Goal: Find specific page/section: Find specific page/section

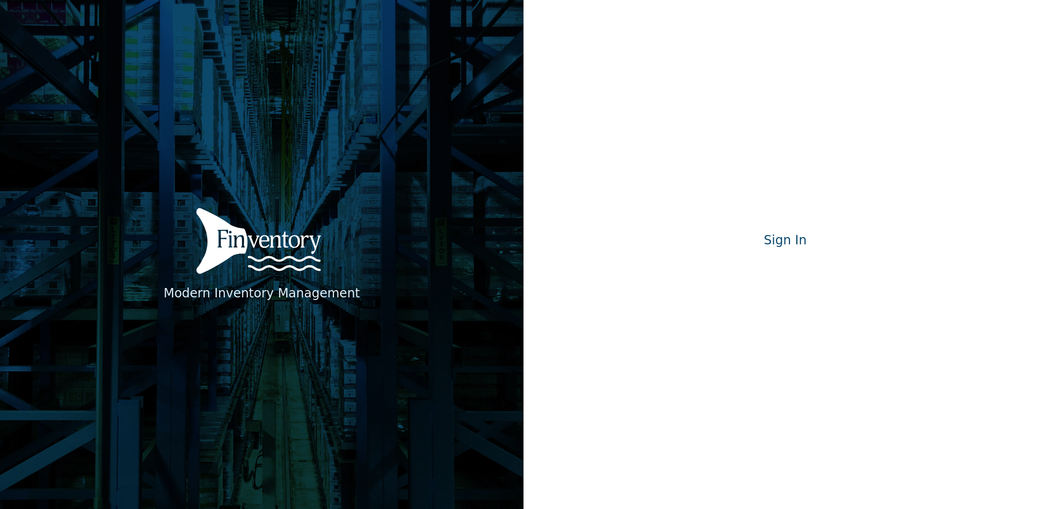
click at [837, 254] on div "Modern Inventory Management Sign In Signing in…" at bounding box center [785, 255] width 187 height 46
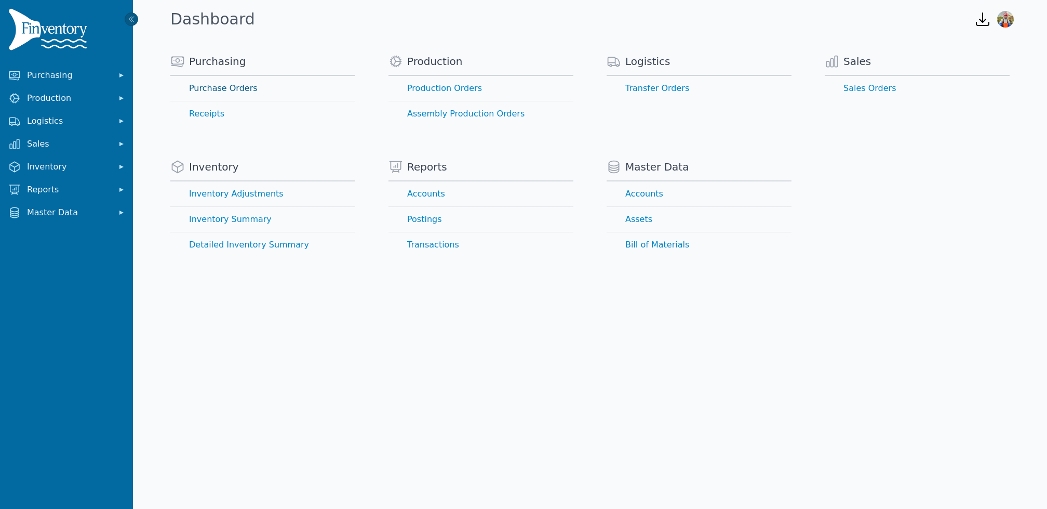
click at [235, 88] on link "Purchase Orders" at bounding box center [262, 88] width 185 height 25
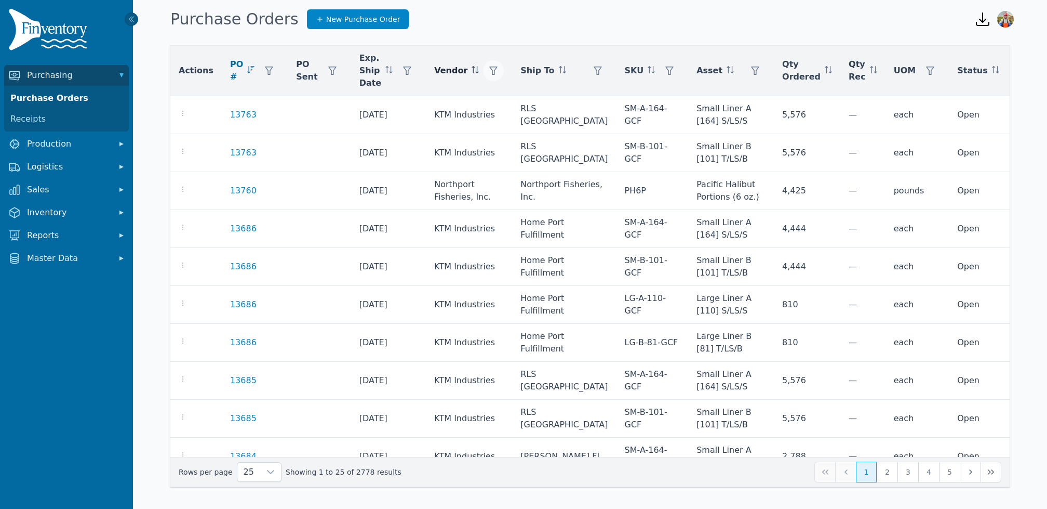
click at [498, 66] on div at bounding box center [493, 70] width 21 height 21
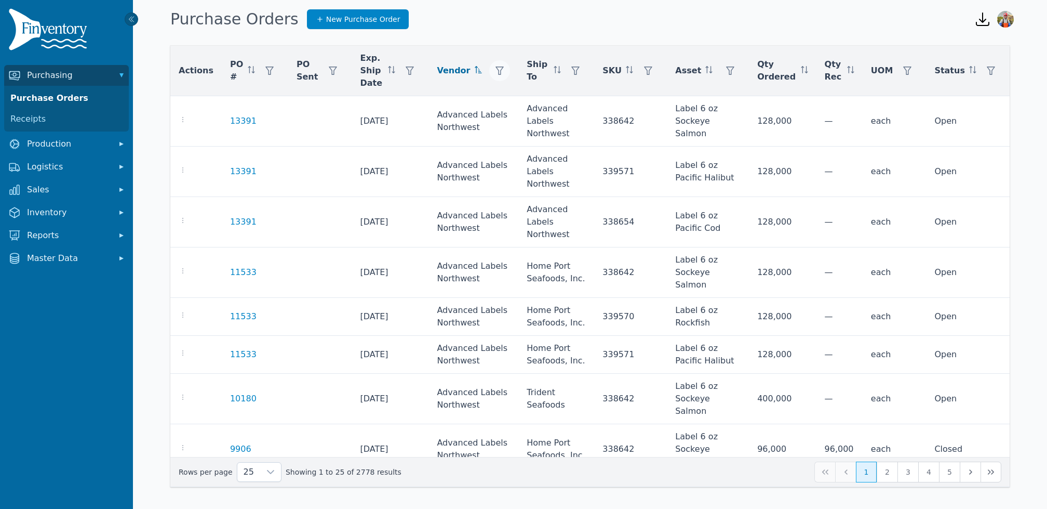
click at [495, 71] on button "button" at bounding box center [499, 70] width 21 height 21
click at [514, 96] on div "Any" at bounding box center [535, 98] width 89 height 21
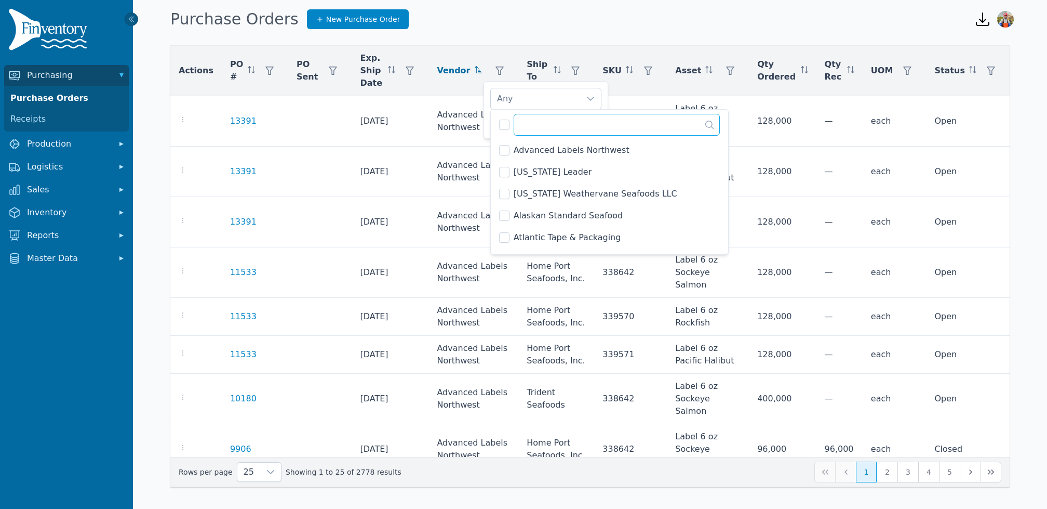
click at [539, 127] on input "text" at bounding box center [617, 125] width 207 height 22
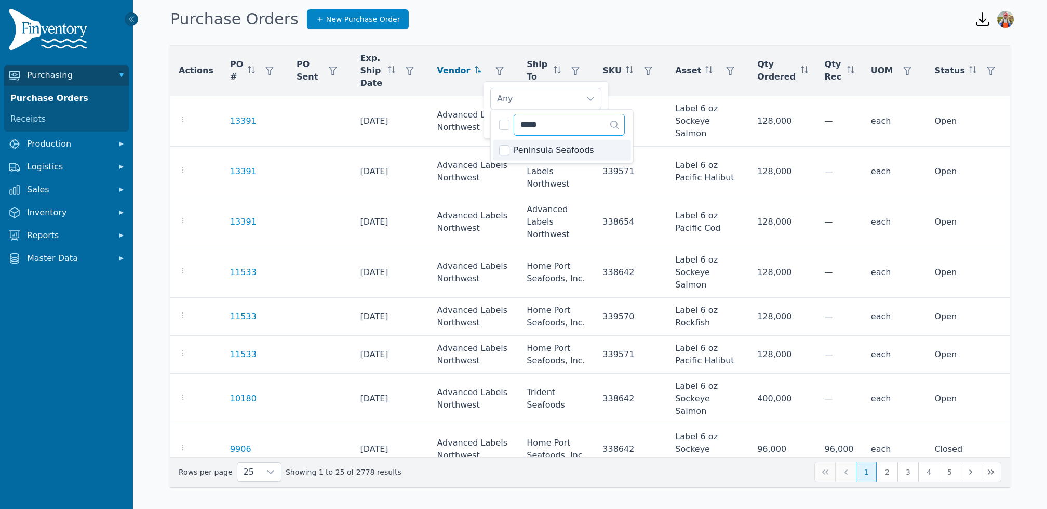
type input "*****"
drag, startPoint x: 567, startPoint y: 127, endPoint x: 496, endPoint y: 104, distance: 74.6
click at [496, 104] on body "Purchasing Purchase Orders Receipts Production Logistics Sales Inventory Report…" at bounding box center [523, 254] width 1047 height 509
click at [523, 91] on div "Peninsula Seafoods" at bounding box center [535, 98] width 89 height 21
drag, startPoint x: 574, startPoint y: 121, endPoint x: 500, endPoint y: 108, distance: 75.5
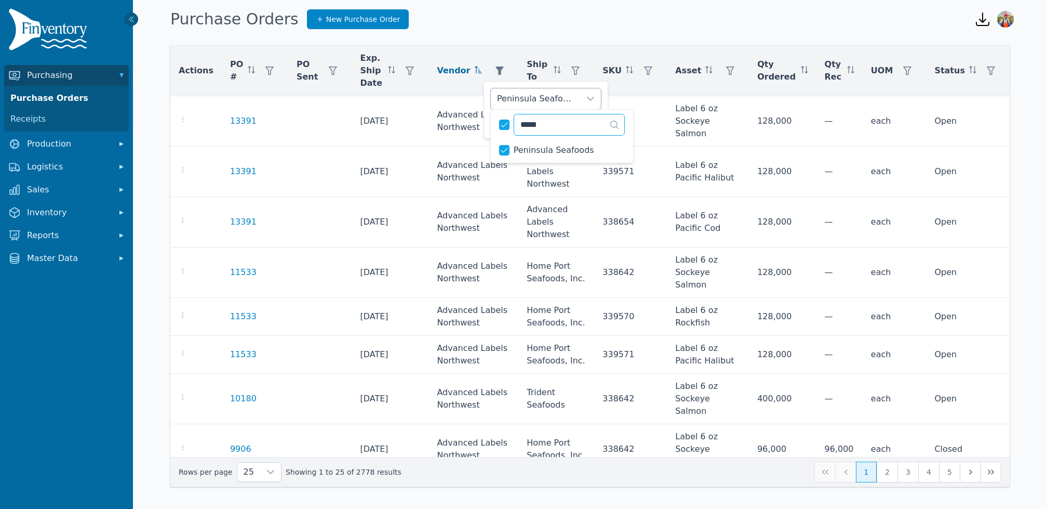
click at [500, 108] on body "Purchasing Purchase Orders Receipts Production Logistics Sales Inventory Report…" at bounding box center [523, 254] width 1047 height 509
click at [547, 103] on div "Peninsula Seafoods" at bounding box center [535, 98] width 89 height 21
click at [556, 124] on input "*****" at bounding box center [569, 125] width 111 height 22
type input "*******"
click at [512, 148] on li "North Pacific Seafoods" at bounding box center [562, 150] width 138 height 21
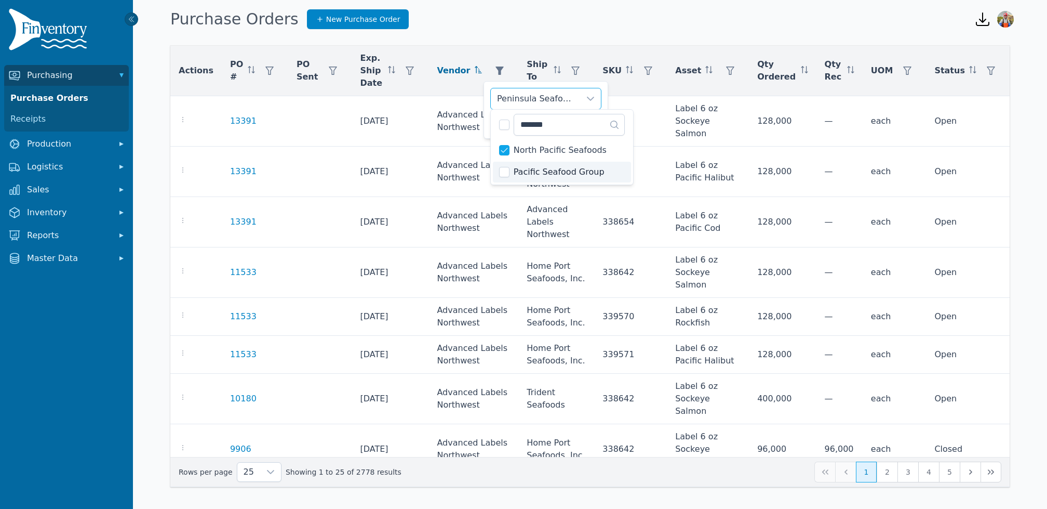
click at [508, 177] on li "Pacific Seafood Group" at bounding box center [562, 172] width 138 height 21
click at [560, 124] on input "*******" at bounding box center [569, 125] width 111 height 22
click at [561, 125] on input "*******" at bounding box center [569, 125] width 111 height 22
type input "**"
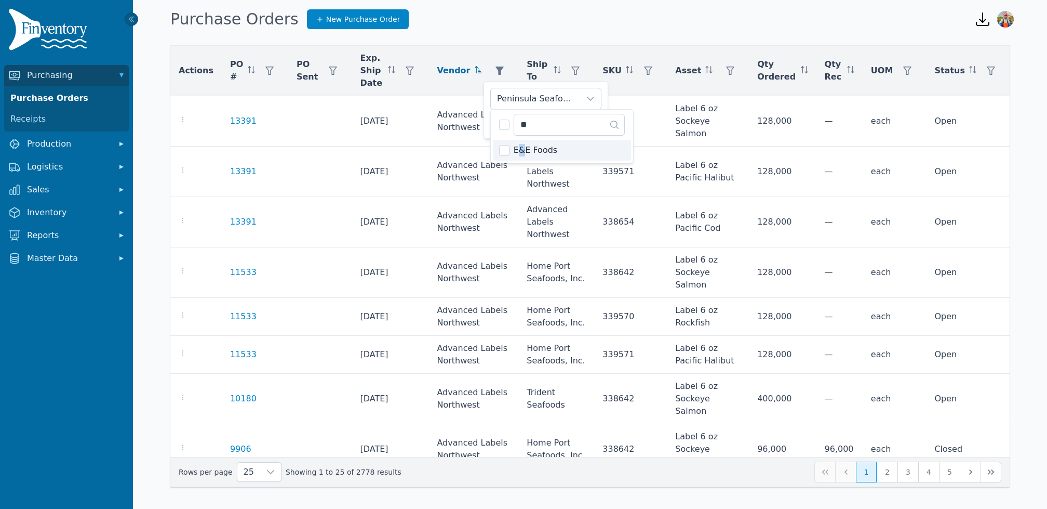
drag, startPoint x: 521, startPoint y: 149, endPoint x: 530, endPoint y: 144, distance: 9.8
click at [521, 149] on span "E&E Foods" at bounding box center [536, 150] width 44 height 12
click at [562, 130] on input "**" at bounding box center [569, 125] width 111 height 22
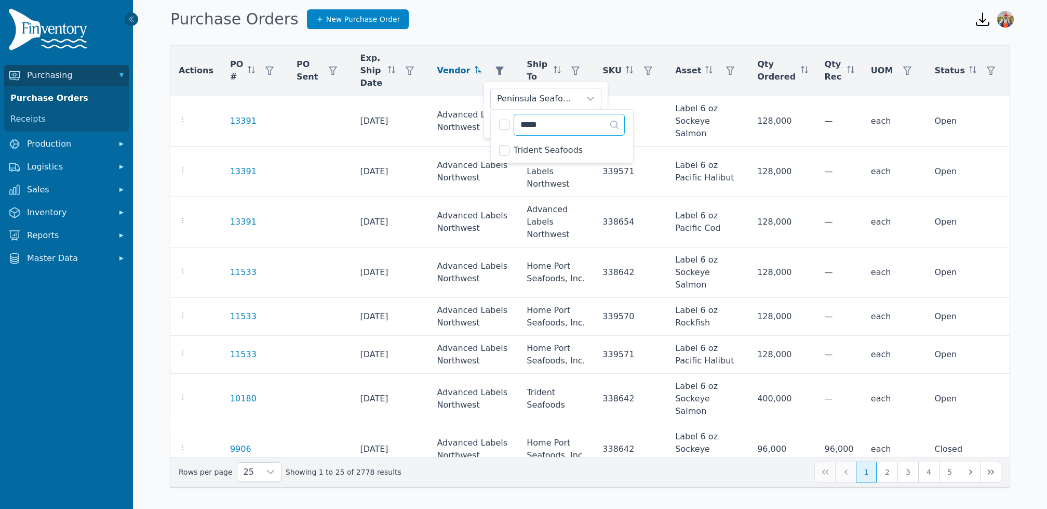
type input "*****"
click at [559, 121] on input "*****" at bounding box center [569, 125] width 111 height 22
type input "****"
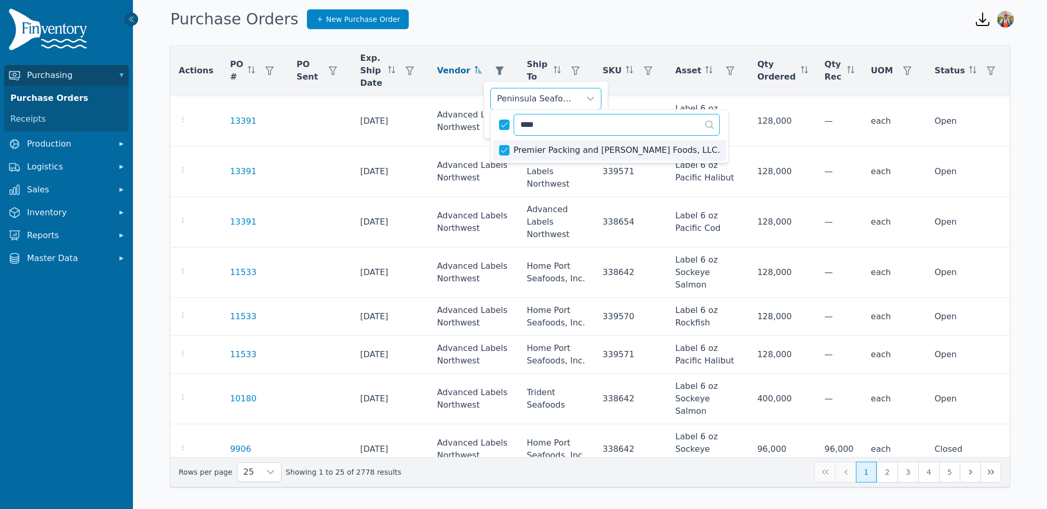
click at [545, 132] on input "****" at bounding box center [617, 125] width 207 height 22
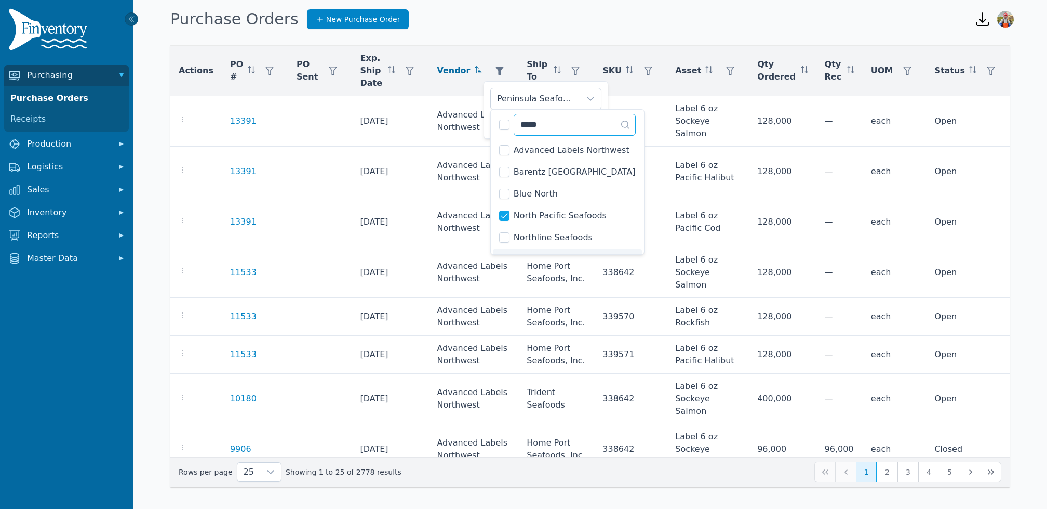
scroll to position [16, 0]
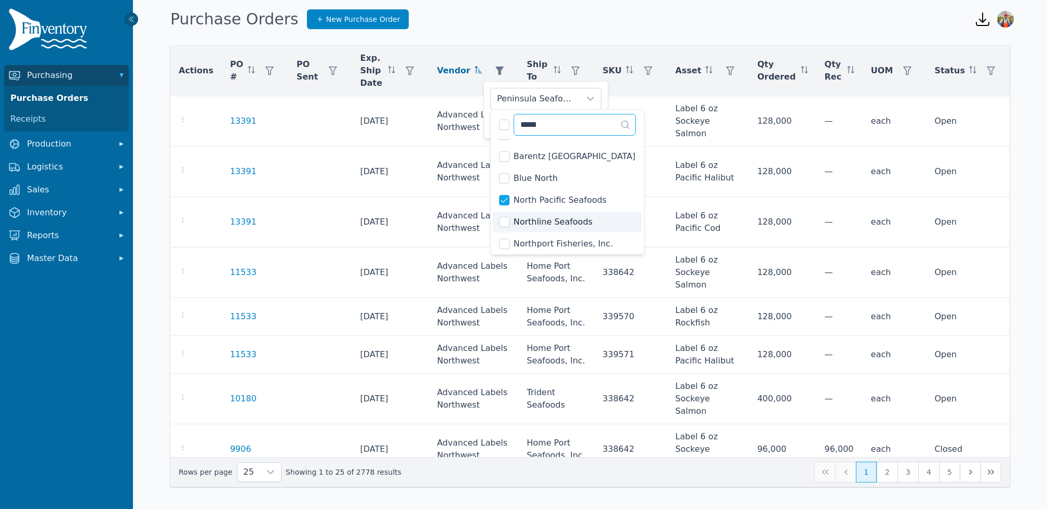
type input "*****"
click at [510, 221] on li "Northline Seafoods" at bounding box center [567, 221] width 149 height 21
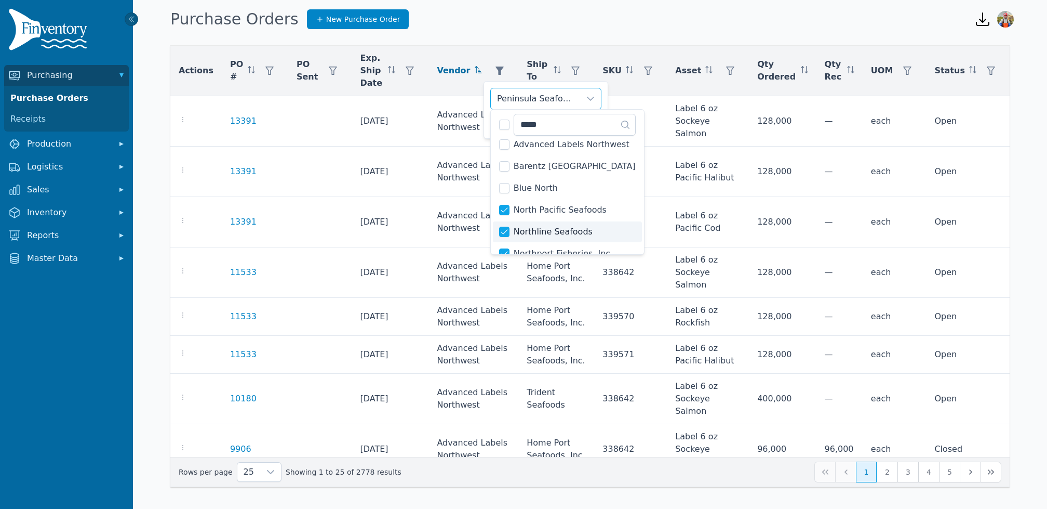
scroll to position [0, 0]
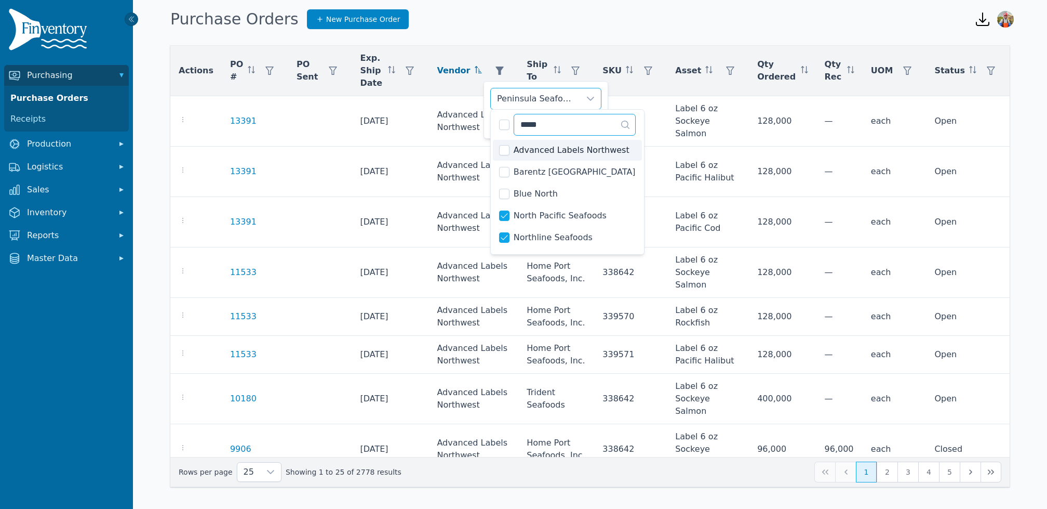
click at [570, 124] on input "*****" at bounding box center [575, 125] width 122 height 22
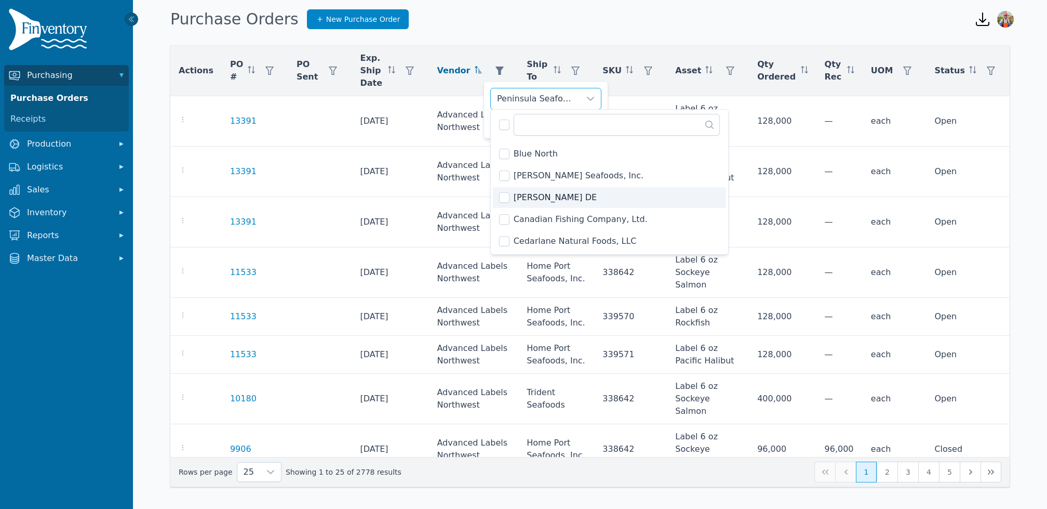
scroll to position [175, 0]
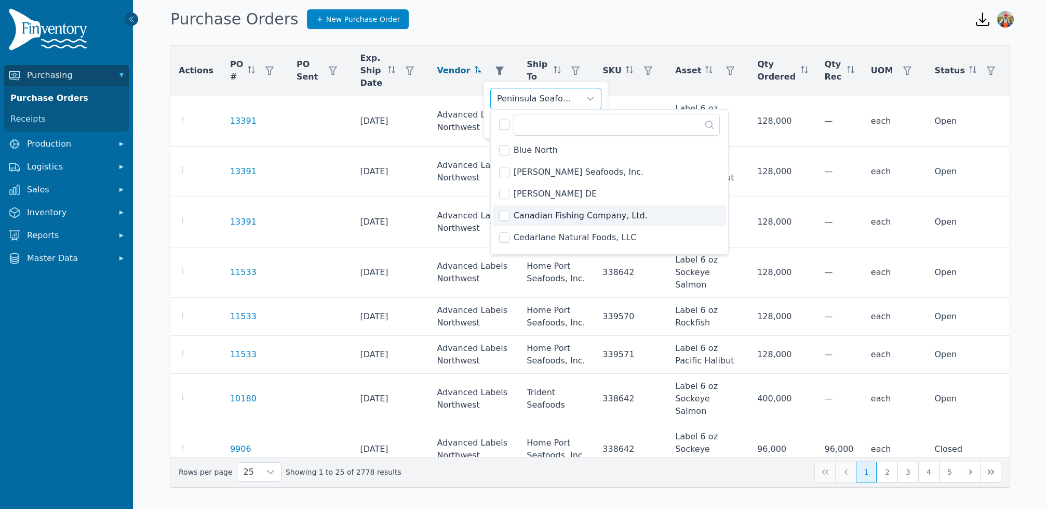
click at [510, 214] on li "Canadian Fishing Company, Ltd." at bounding box center [610, 215] width 234 height 21
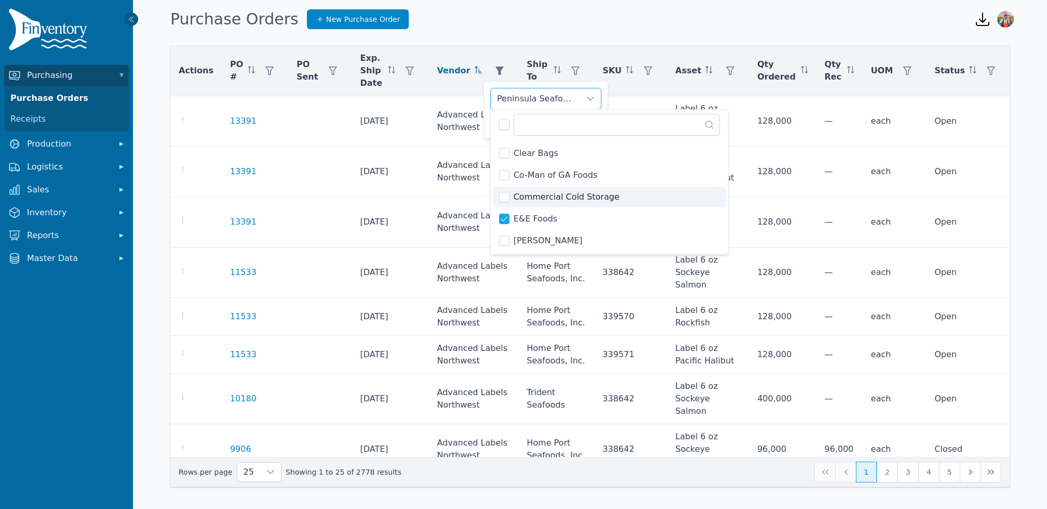
scroll to position [300, 0]
click at [533, 219] on span "[PERSON_NAME]" at bounding box center [548, 221] width 69 height 12
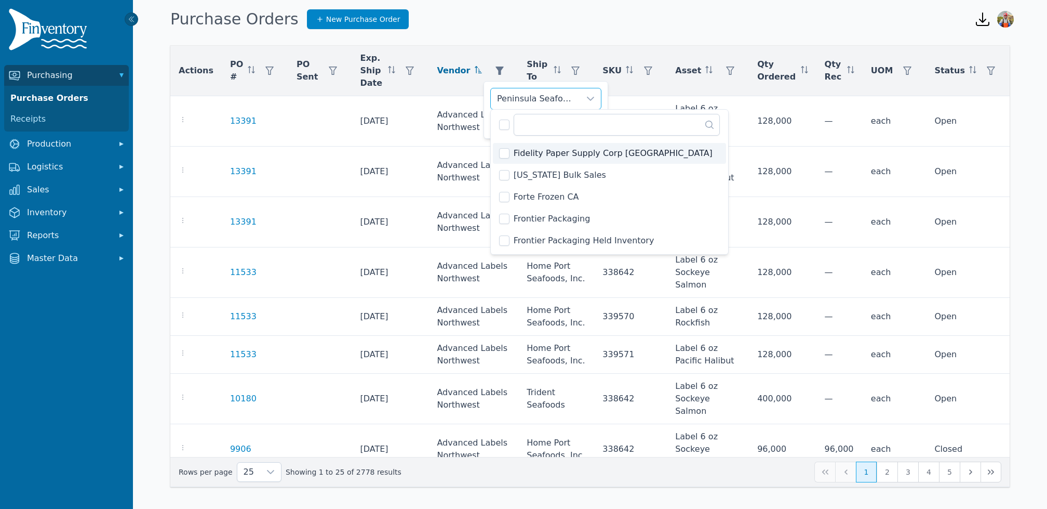
scroll to position [645, 0]
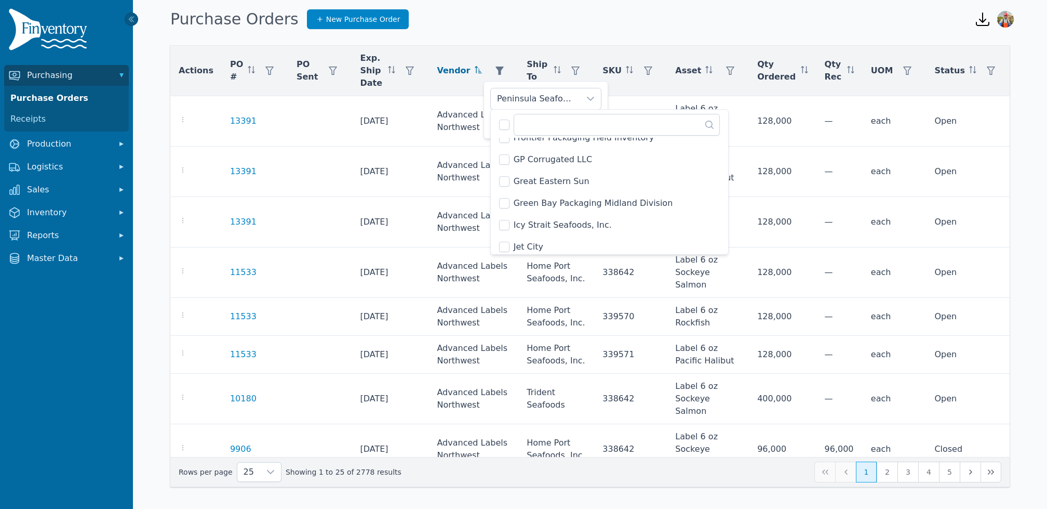
click at [503, 230] on li "Icy Strait Seafoods, Inc." at bounding box center [610, 225] width 234 height 21
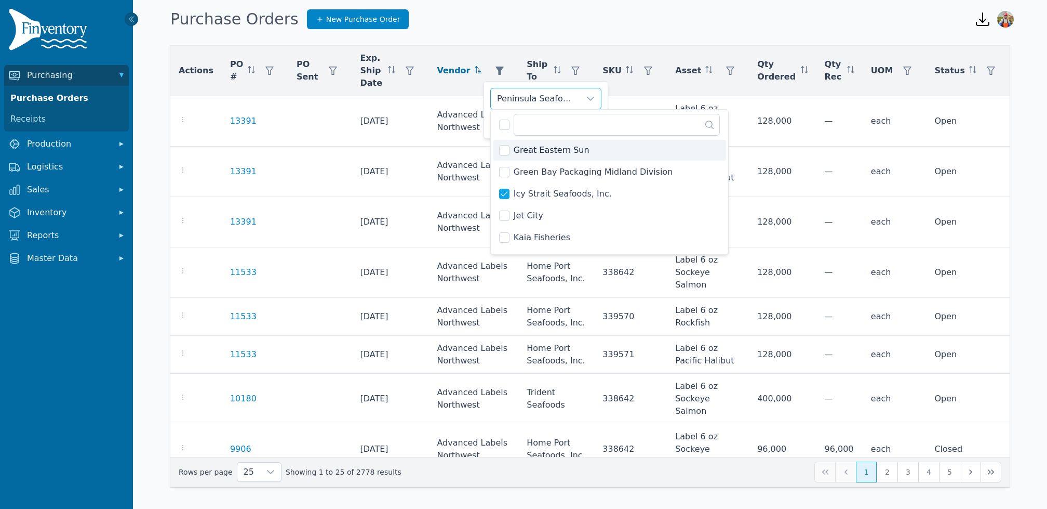
scroll to position [680, 0]
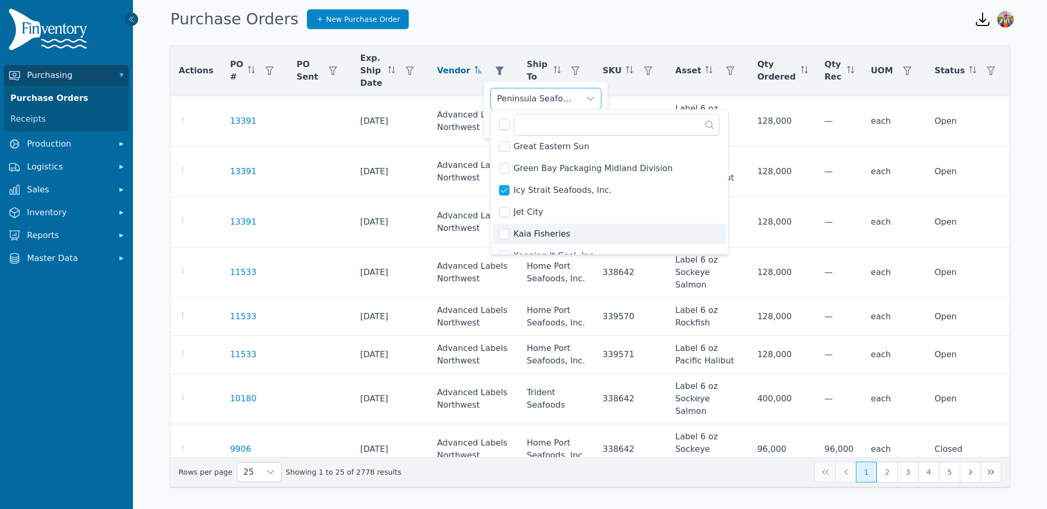
click at [517, 236] on span "Kaia Fisheries" at bounding box center [542, 234] width 57 height 12
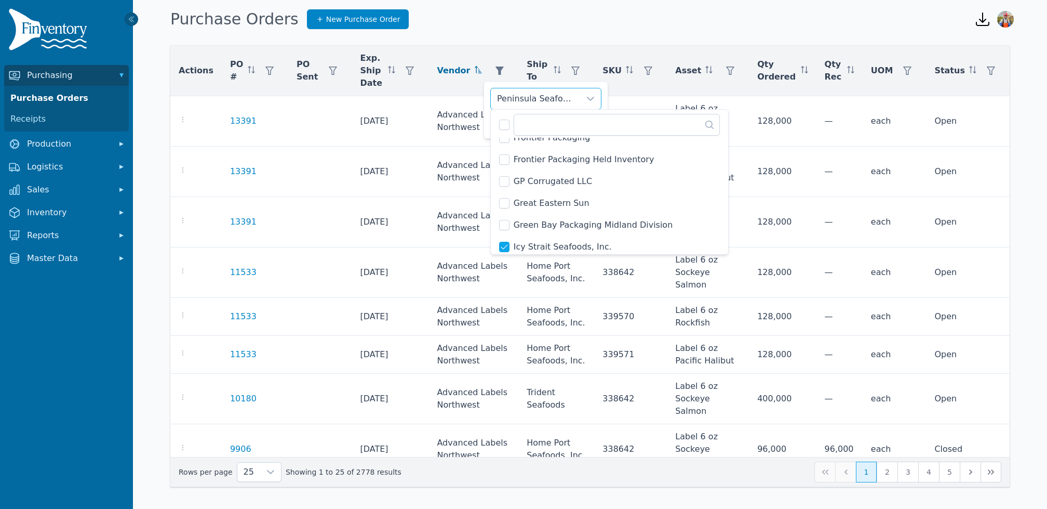
scroll to position [727, 0]
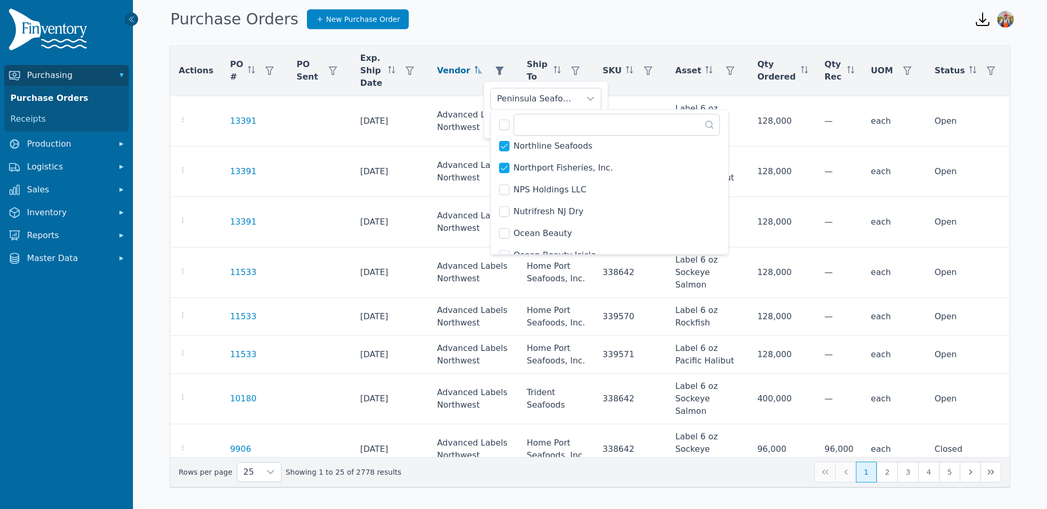
click at [545, 238] on span "Ocean Beauty" at bounding box center [543, 233] width 59 height 12
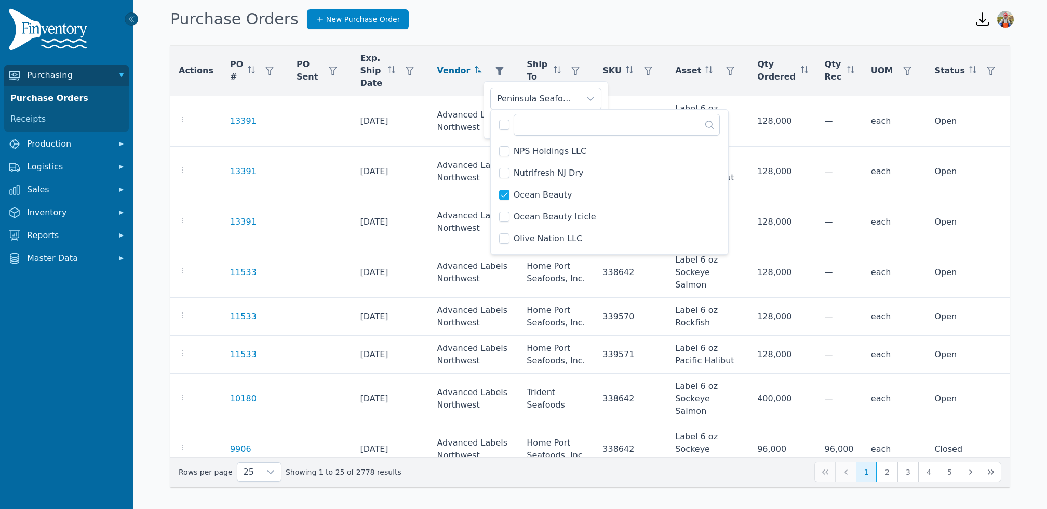
click at [575, 222] on li "Ocean Beauty Icicle" at bounding box center [610, 216] width 234 height 21
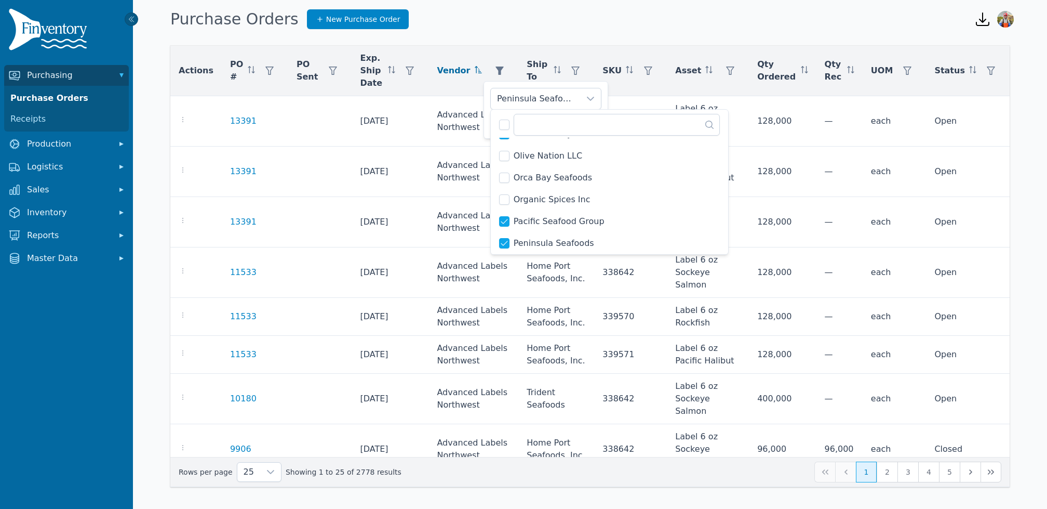
click at [571, 178] on span "Orca Bay Seafoods" at bounding box center [553, 177] width 78 height 12
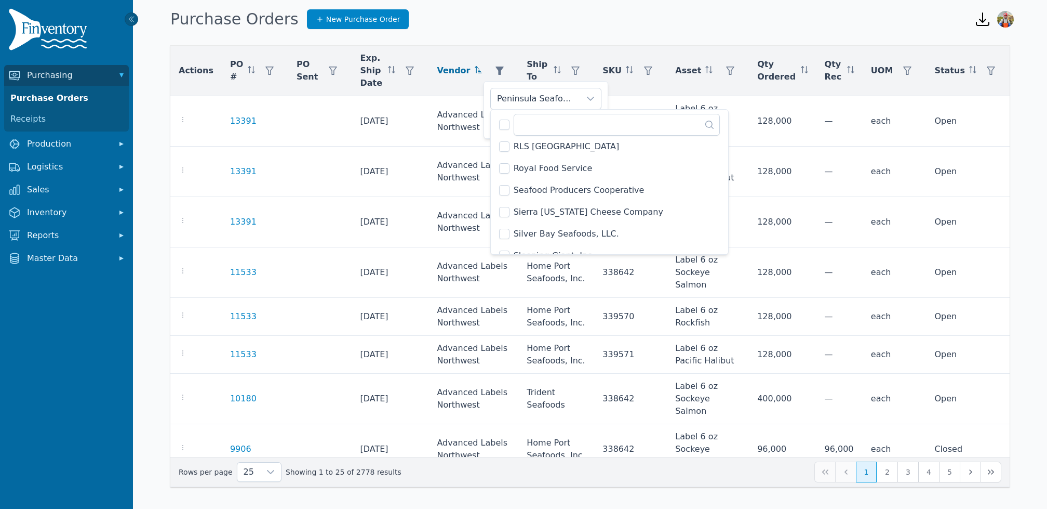
click at [610, 229] on li "Silver Bay Seafoods, LLC." at bounding box center [610, 233] width 234 height 21
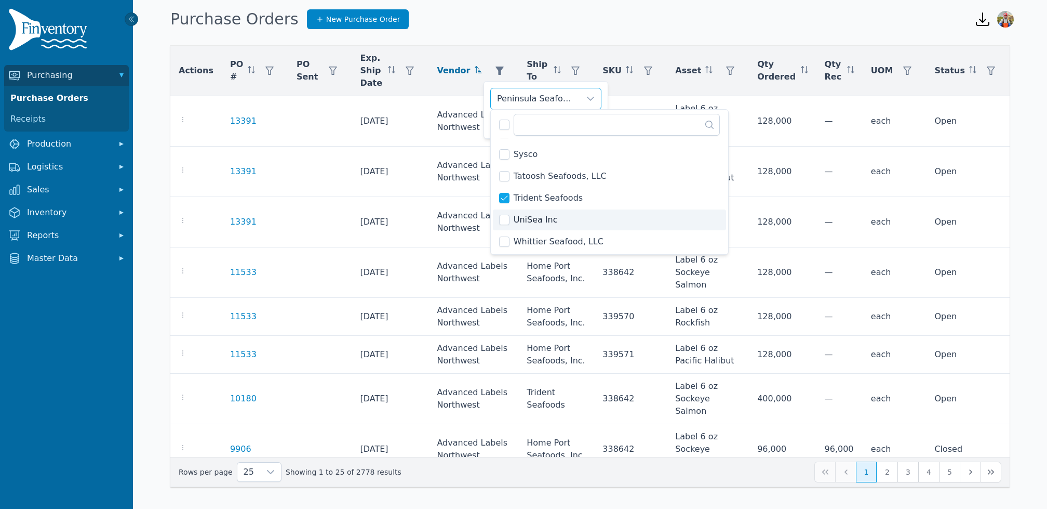
click at [585, 222] on li "UniSea Inc" at bounding box center [610, 219] width 234 height 21
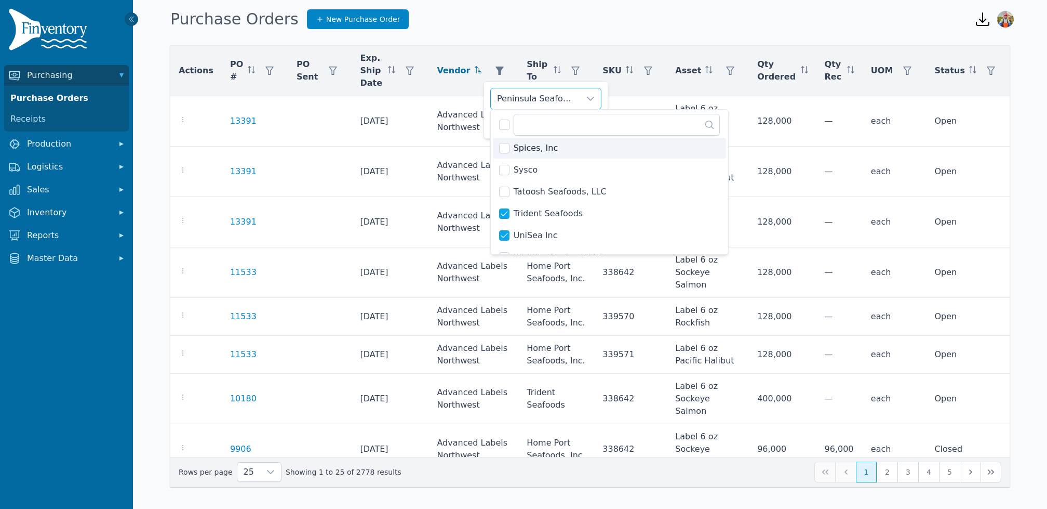
click at [487, 110] on div "Peninsula Seafoods, North Pacific Seafoods, Pacific Seafood Group, E&E Foods, T…" at bounding box center [546, 110] width 125 height 58
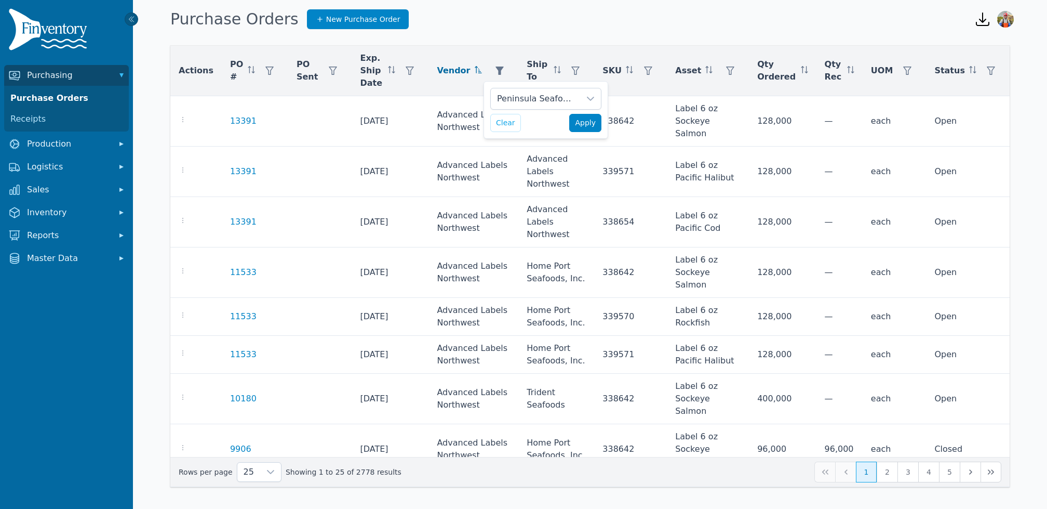
click at [585, 123] on span "Apply" at bounding box center [585, 122] width 21 height 11
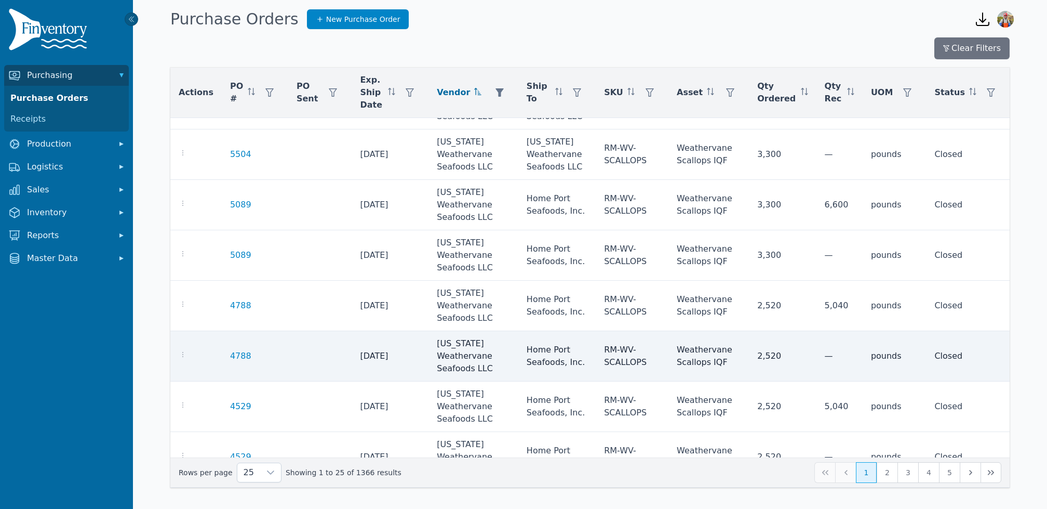
scroll to position [445, 0]
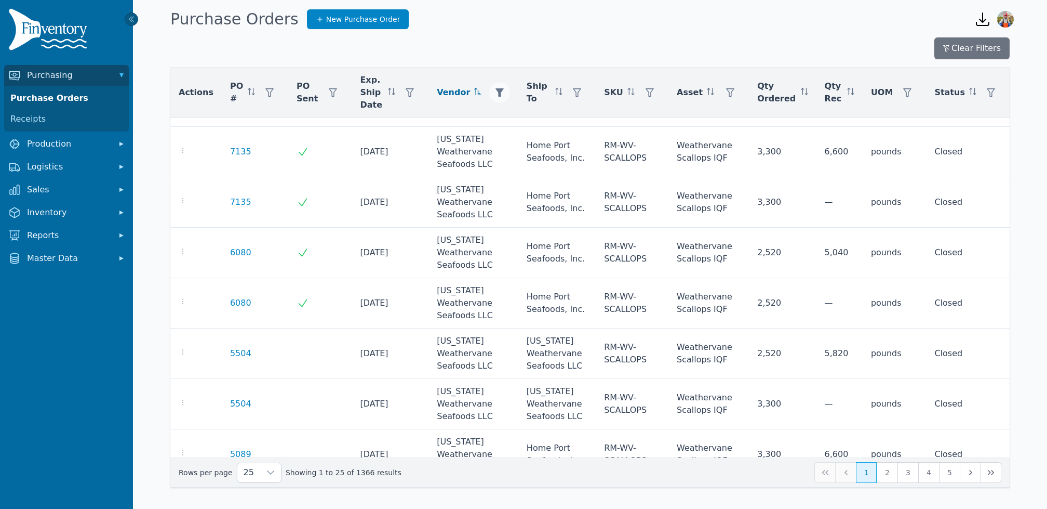
click at [496, 86] on button "button" at bounding box center [499, 92] width 21 height 21
click at [555, 122] on div "Peninsula Seafoods, North Pacific Seafoods, Pacific Seafood Group, E&E Foods, T…" at bounding box center [536, 120] width 89 height 21
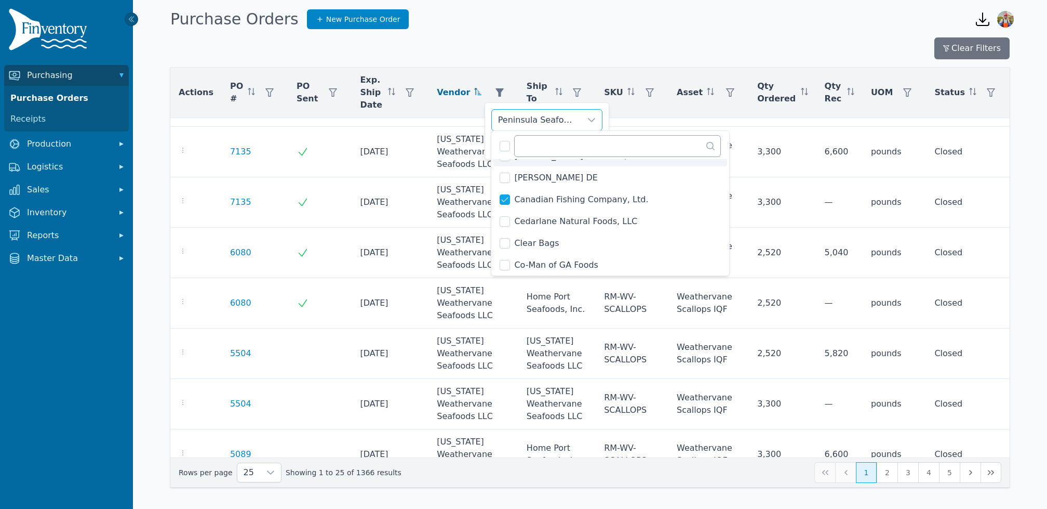
scroll to position [198, 0]
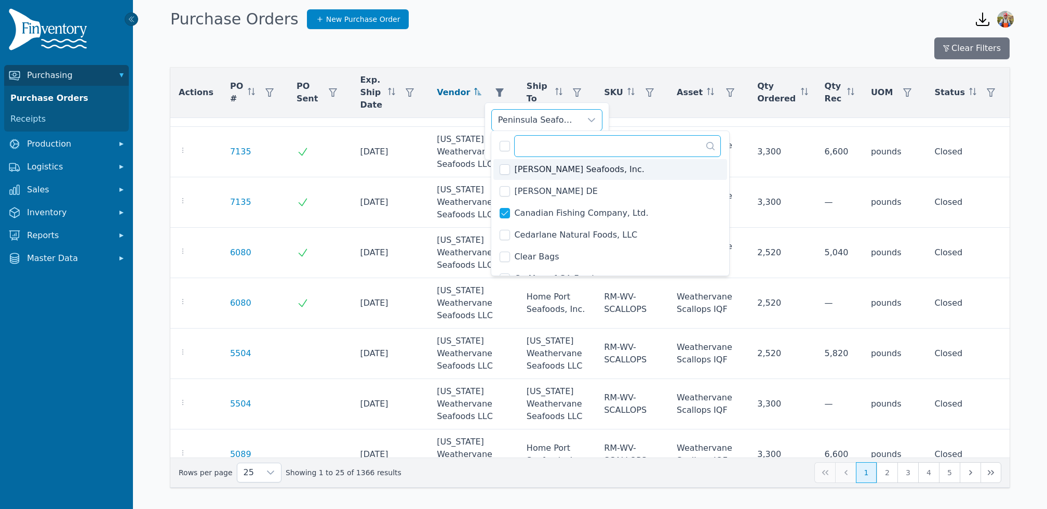
click at [550, 147] on input "text" at bounding box center [617, 146] width 207 height 22
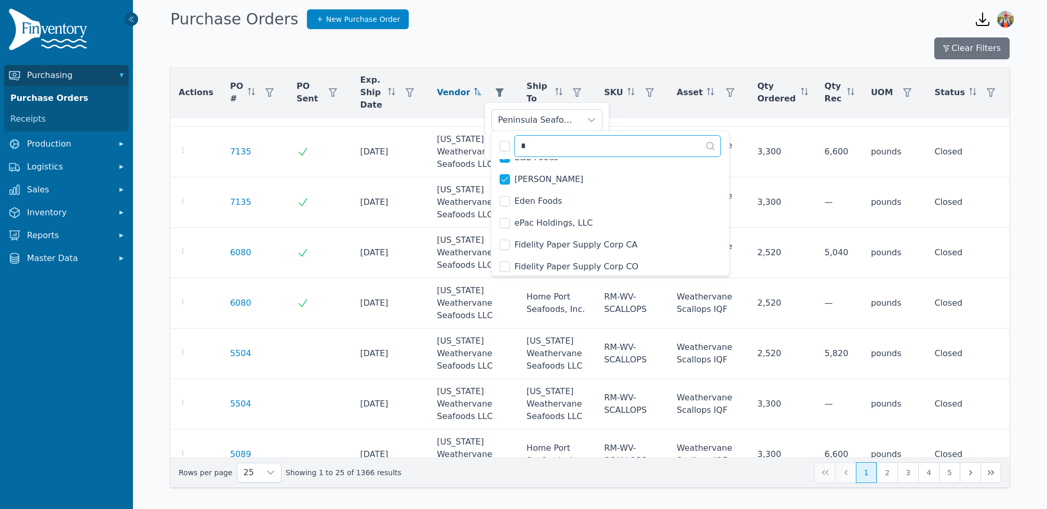
scroll to position [298, 0]
type input "*"
click at [486, 145] on div "Peninsula Seafoods, North Pacific Seafoods, Pacific Seafood Group, E&E Foods, T…" at bounding box center [547, 131] width 125 height 58
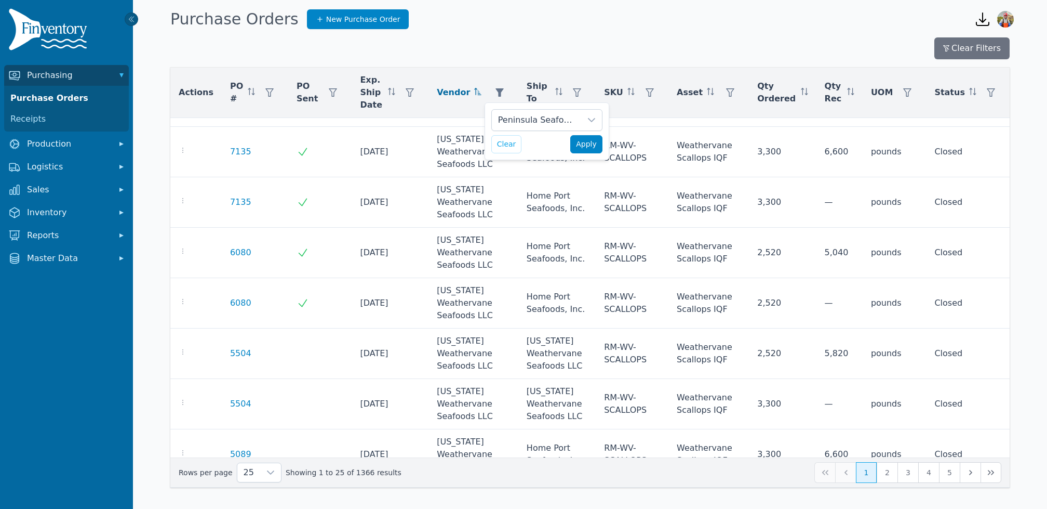
click at [590, 150] on button "Apply" at bounding box center [586, 144] width 32 height 18
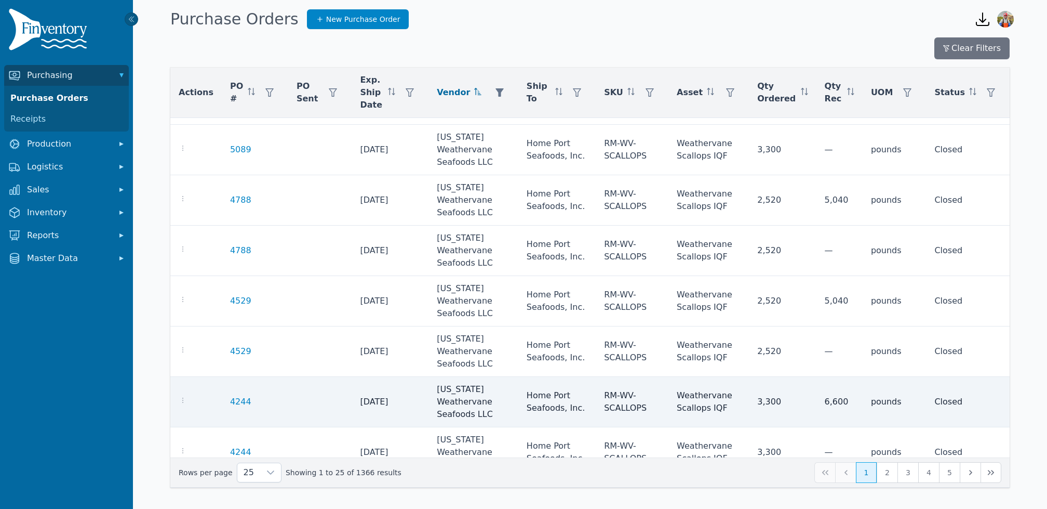
scroll to position [916, 0]
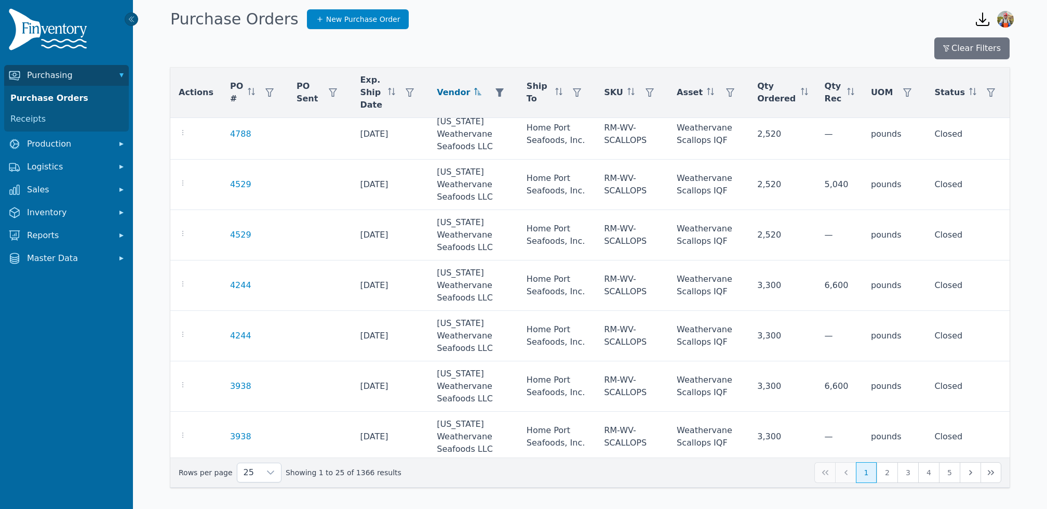
click at [867, 468] on button "1" at bounding box center [866, 472] width 21 height 21
click at [884, 468] on button "2" at bounding box center [887, 472] width 21 height 21
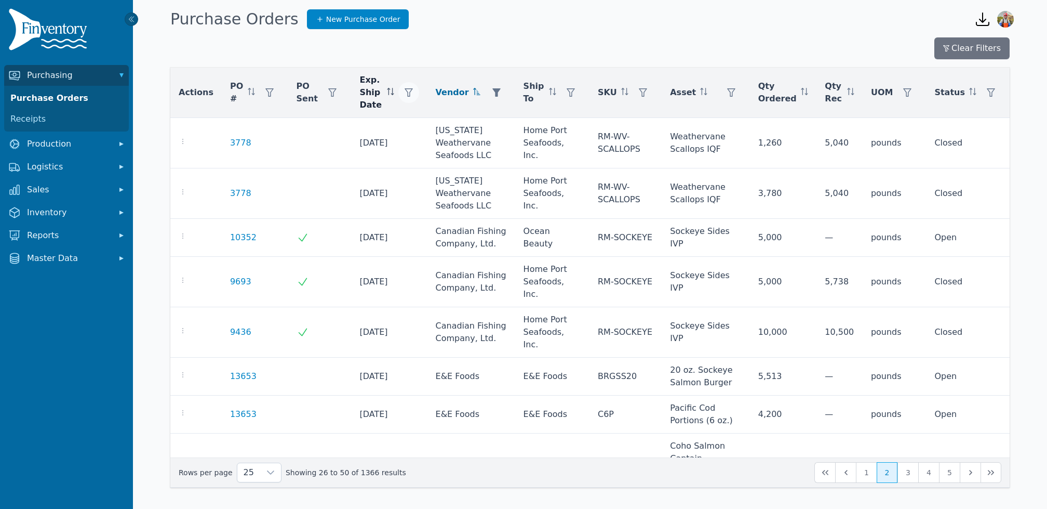
click at [405, 95] on icon "button" at bounding box center [409, 92] width 8 height 8
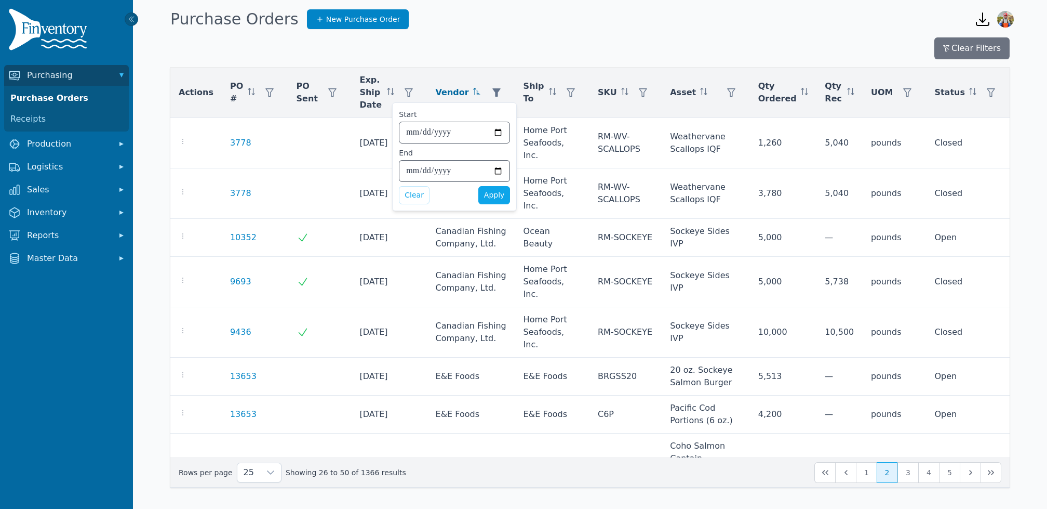
click at [408, 138] on input "Start" at bounding box center [455, 132] width 110 height 21
click at [407, 186] on button "Clear" at bounding box center [414, 195] width 31 height 18
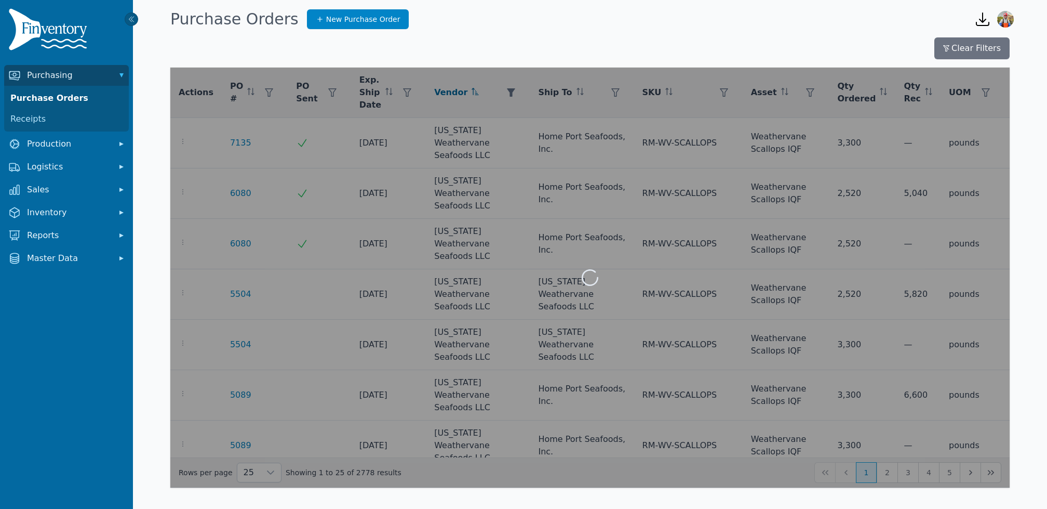
click at [497, 97] on div at bounding box center [590, 278] width 840 height 420
click at [473, 88] on div at bounding box center [590, 278] width 840 height 420
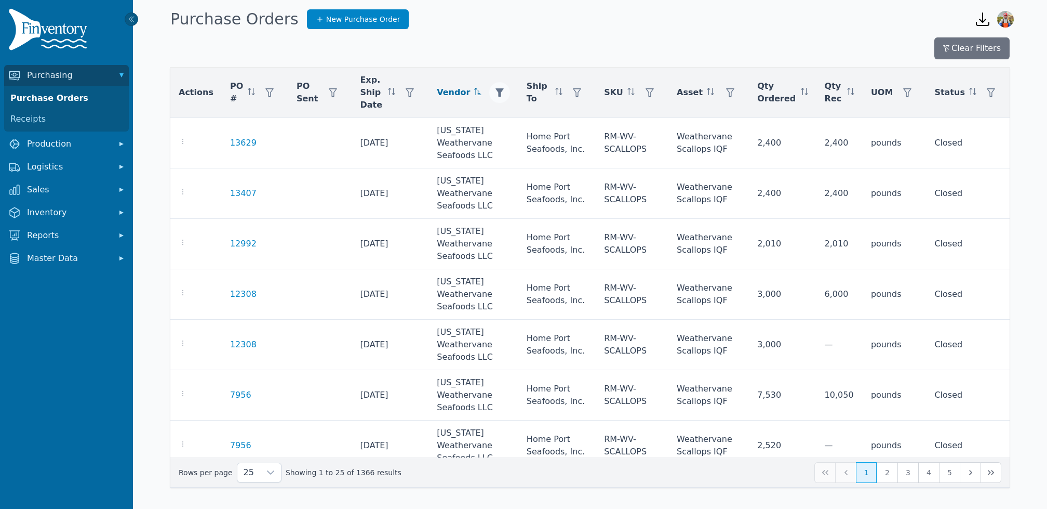
click at [500, 93] on button "button" at bounding box center [499, 92] width 21 height 21
click at [496, 152] on button "Clear" at bounding box center [506, 144] width 31 height 18
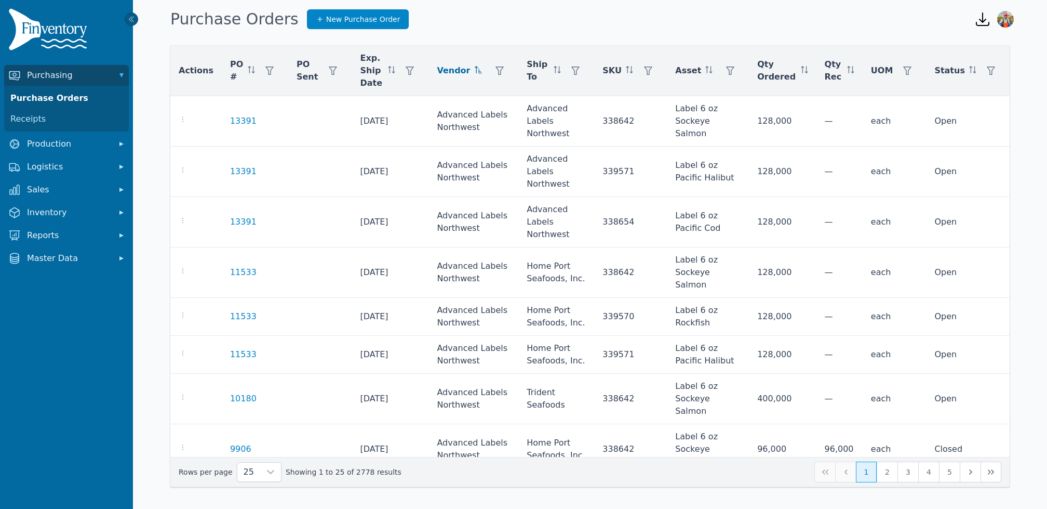
click at [475, 74] on span at bounding box center [478, 70] width 7 height 12
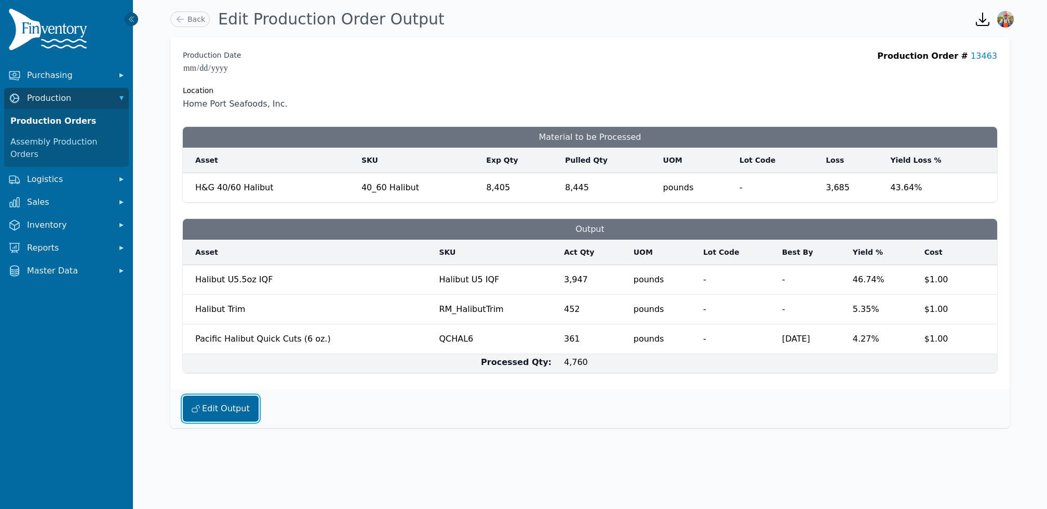
click at [250, 407] on button "Edit Output" at bounding box center [221, 408] width 76 height 26
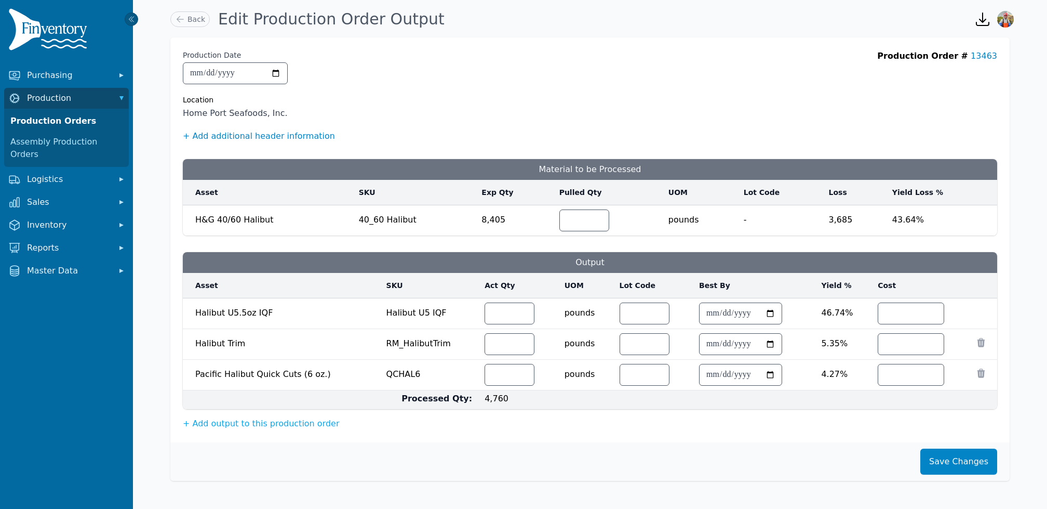
click at [271, 136] on button "+ Add additional header information" at bounding box center [259, 136] width 152 height 12
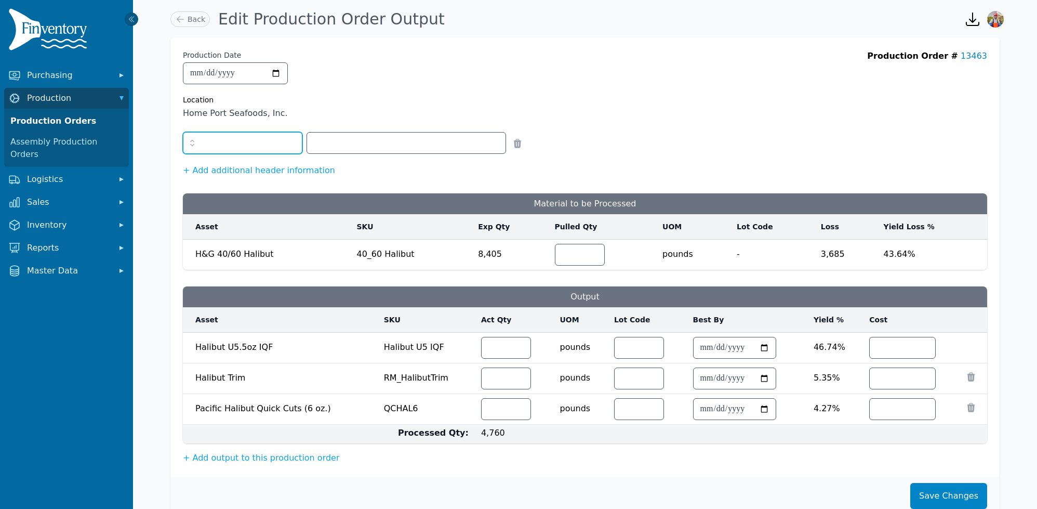
click at [232, 145] on input "text" at bounding box center [242, 143] width 119 height 22
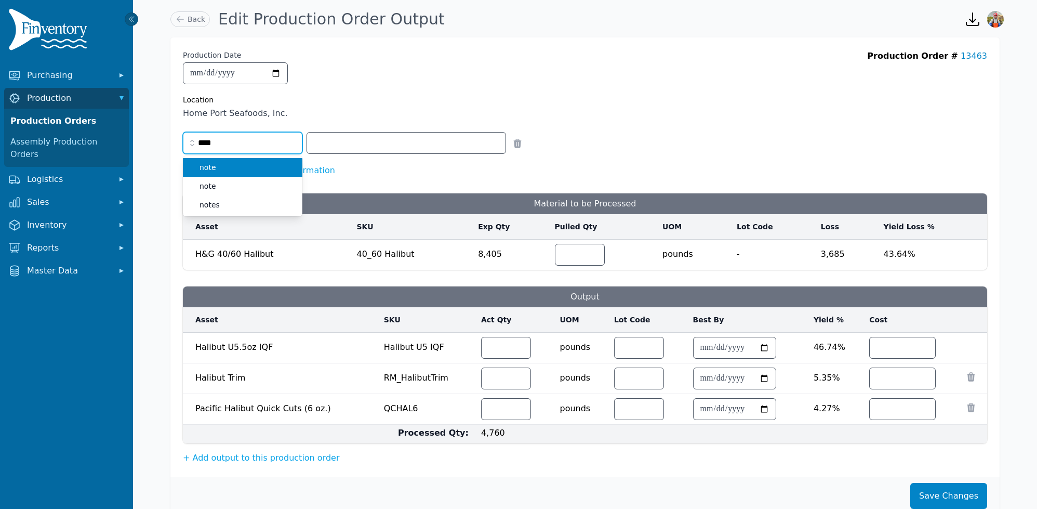
type input "****"
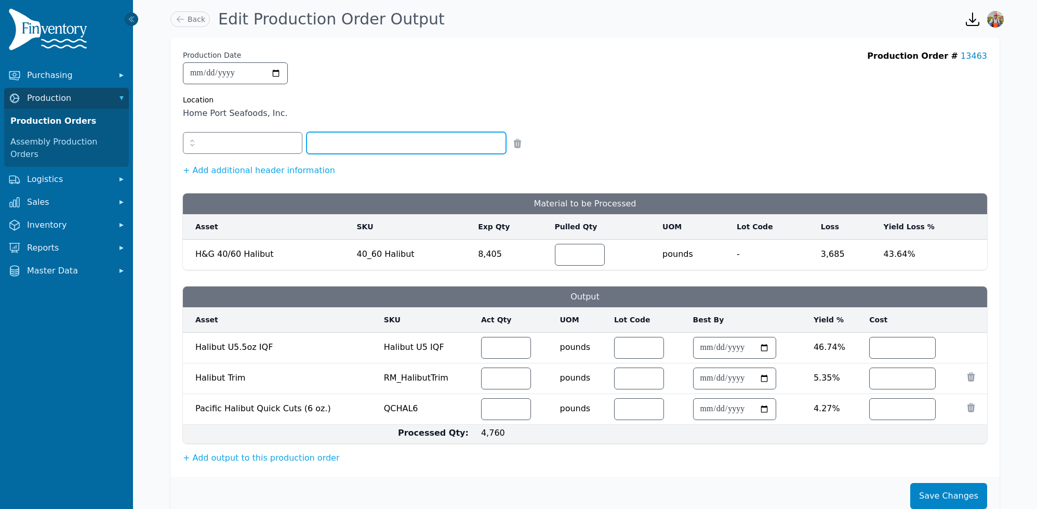
click at [340, 150] on input "text" at bounding box center [406, 142] width 198 height 21
type input "**********"
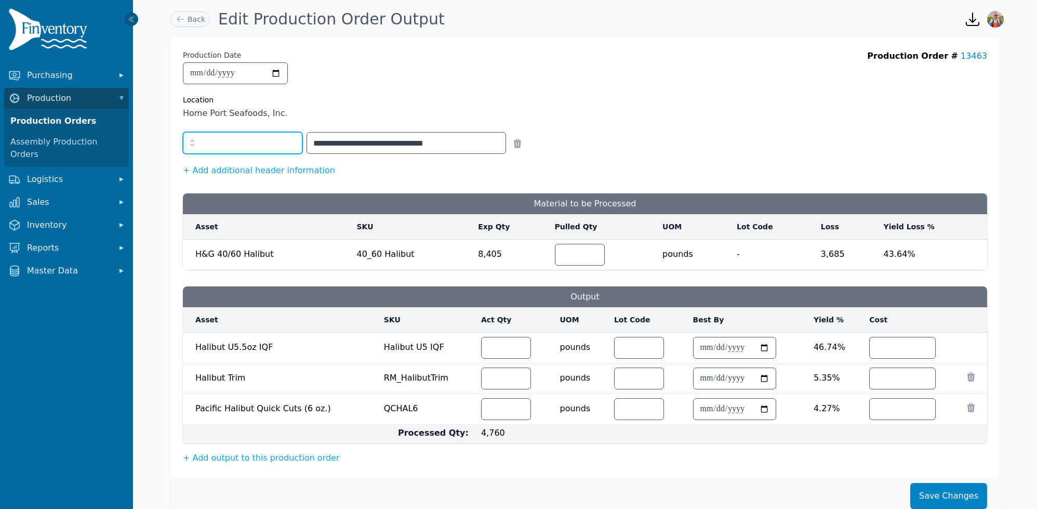
click at [203, 137] on input "text" at bounding box center [242, 143] width 119 height 22
type input "****"
click at [683, 130] on div "**********" at bounding box center [585, 147] width 804 height 34
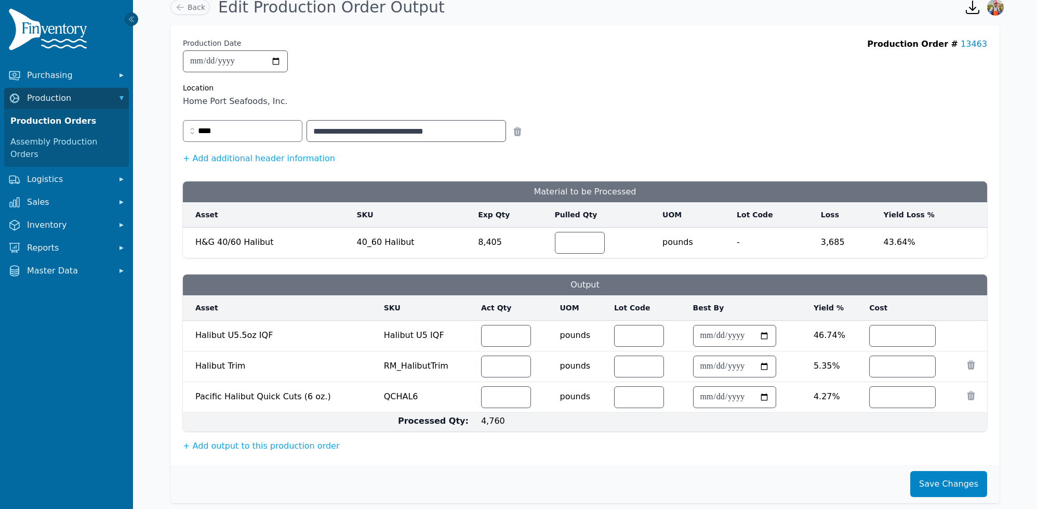
scroll to position [24, 0]
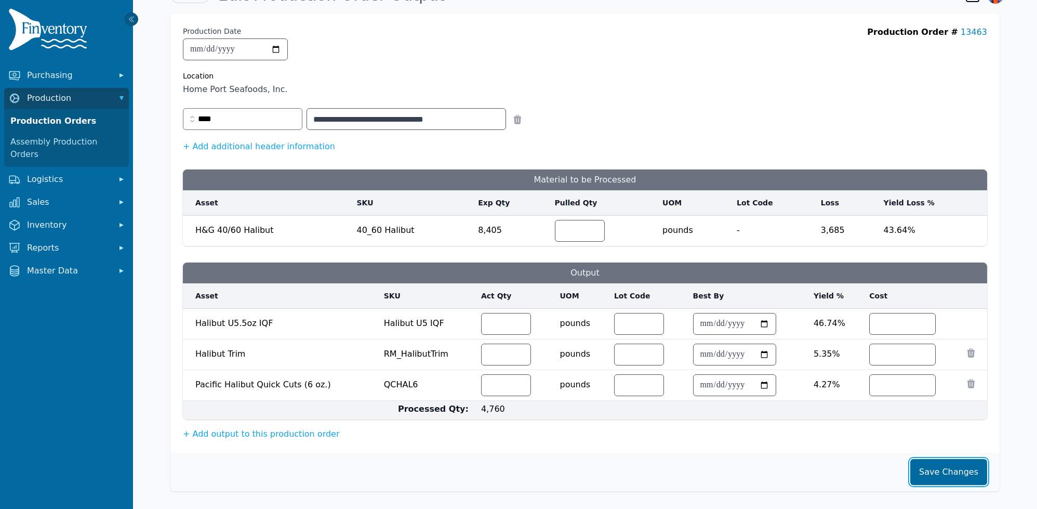
click at [941, 465] on button "Save Changes" at bounding box center [948, 472] width 77 height 26
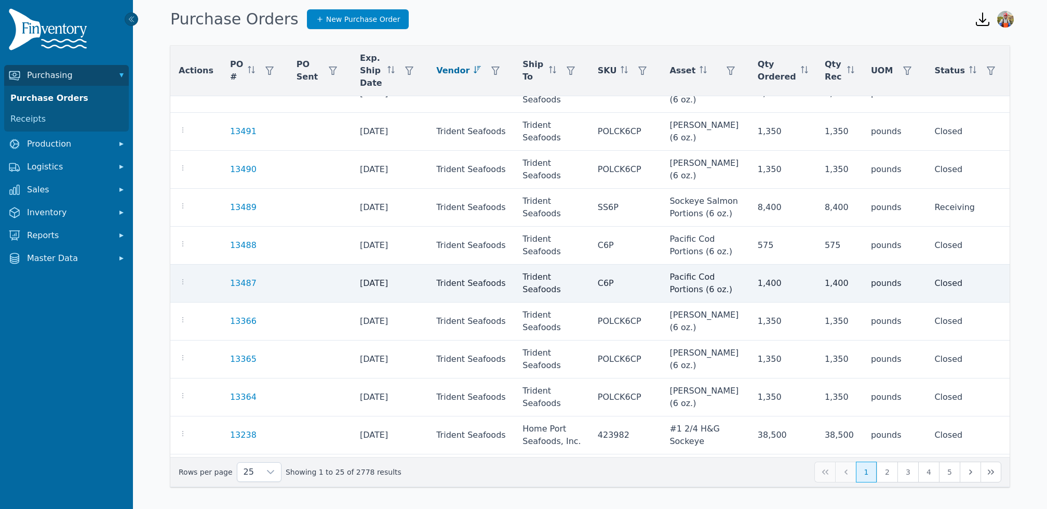
scroll to position [620, 0]
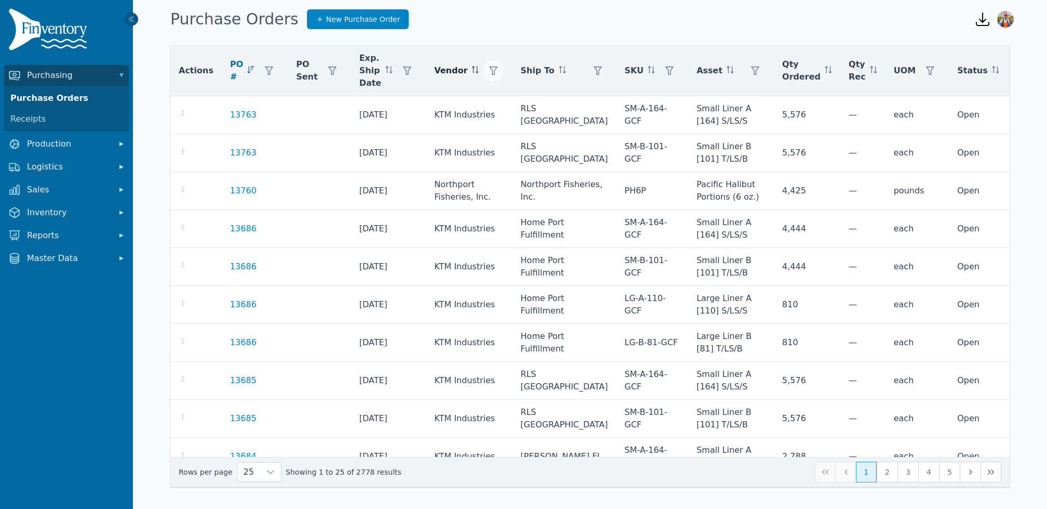
click at [498, 72] on button "button" at bounding box center [493, 70] width 21 height 21
click at [521, 101] on div "Any" at bounding box center [533, 98] width 89 height 21
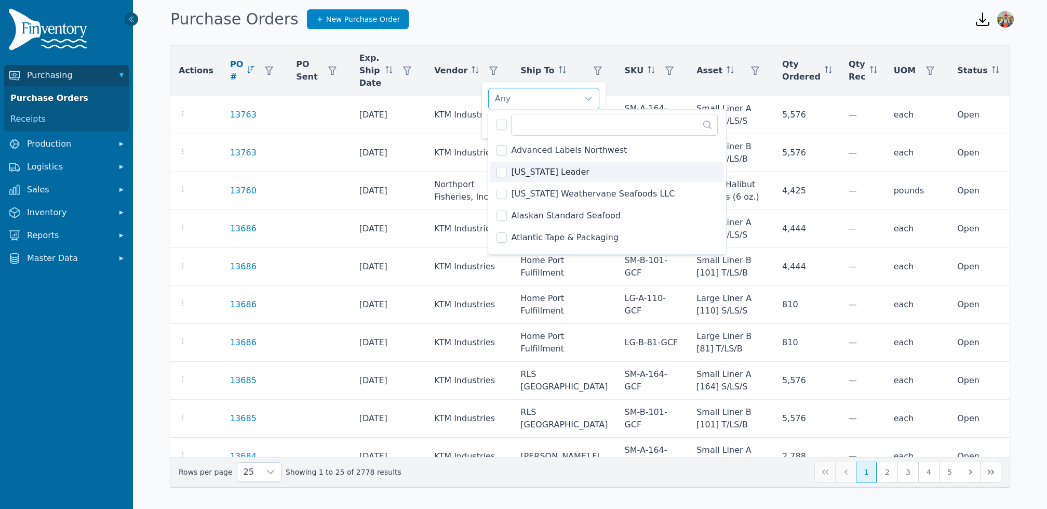
click at [548, 174] on span "[US_STATE] Leader" at bounding box center [550, 172] width 78 height 12
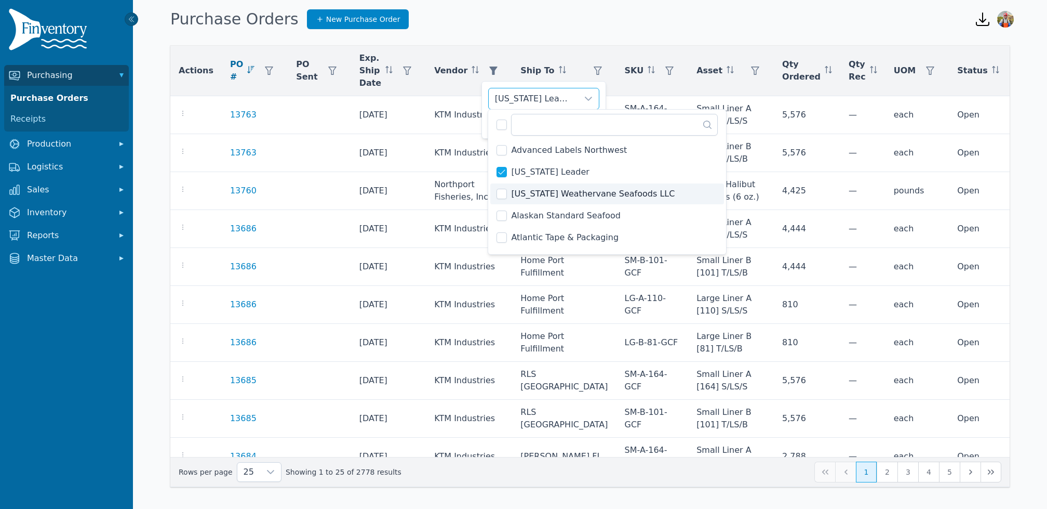
click at [550, 190] on span "[US_STATE] Weathervane Seafoods LLC" at bounding box center [593, 194] width 164 height 12
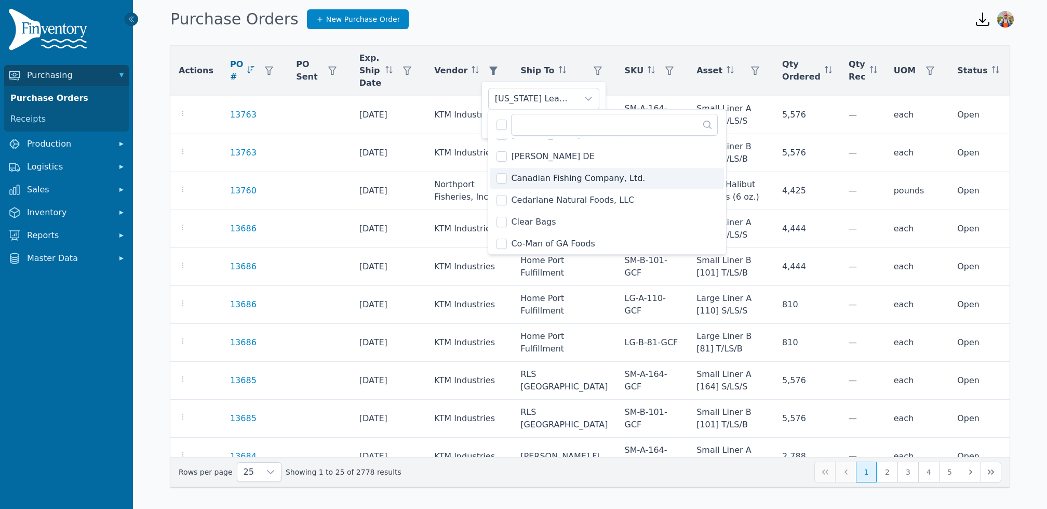
click at [564, 181] on span "Canadian Fishing Company, Ltd." at bounding box center [578, 178] width 134 height 12
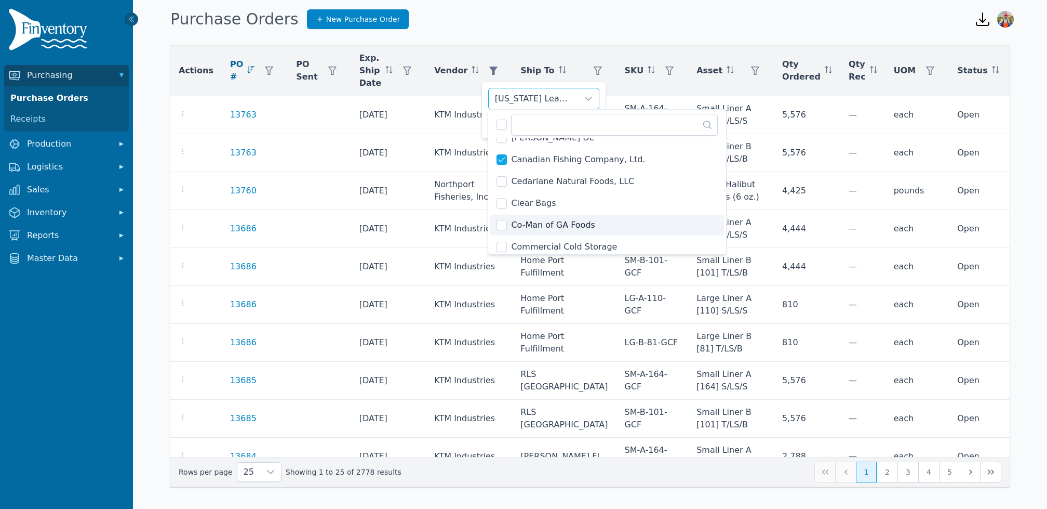
scroll to position [256, 0]
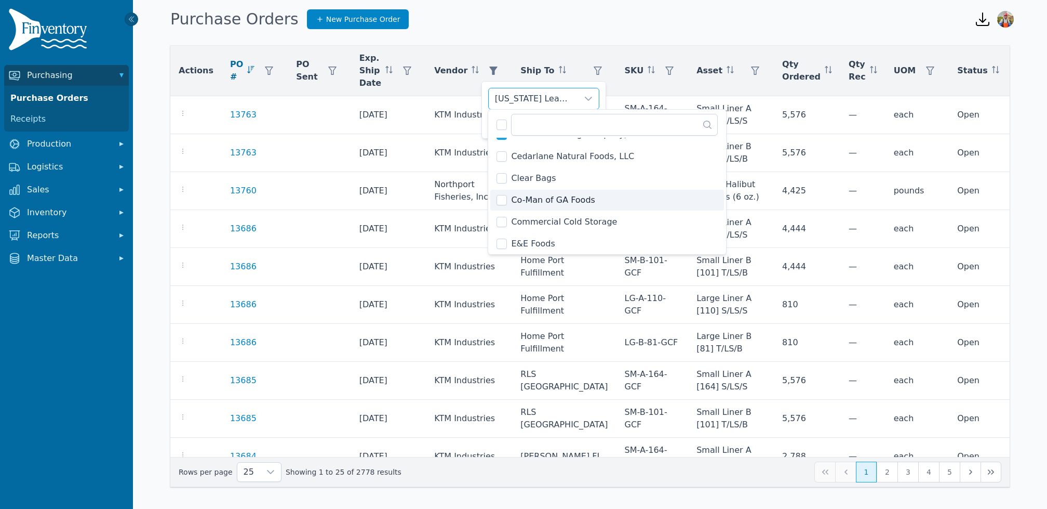
click at [612, 194] on li "Co-Man of GA Foods" at bounding box center [607, 200] width 234 height 21
click at [611, 154] on span "Cedarlane Natural Foods, LLC" at bounding box center [572, 156] width 123 height 12
click at [610, 195] on li "Co-Man of GA Foods" at bounding box center [607, 200] width 234 height 21
click at [593, 239] on li "E&E Foods" at bounding box center [607, 243] width 234 height 21
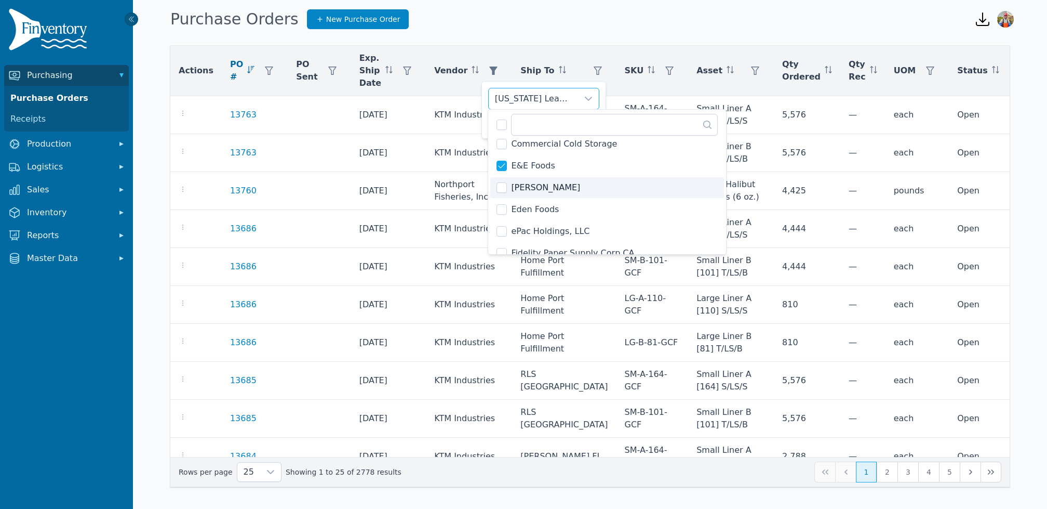
click at [594, 190] on li "[PERSON_NAME]" at bounding box center [607, 187] width 234 height 21
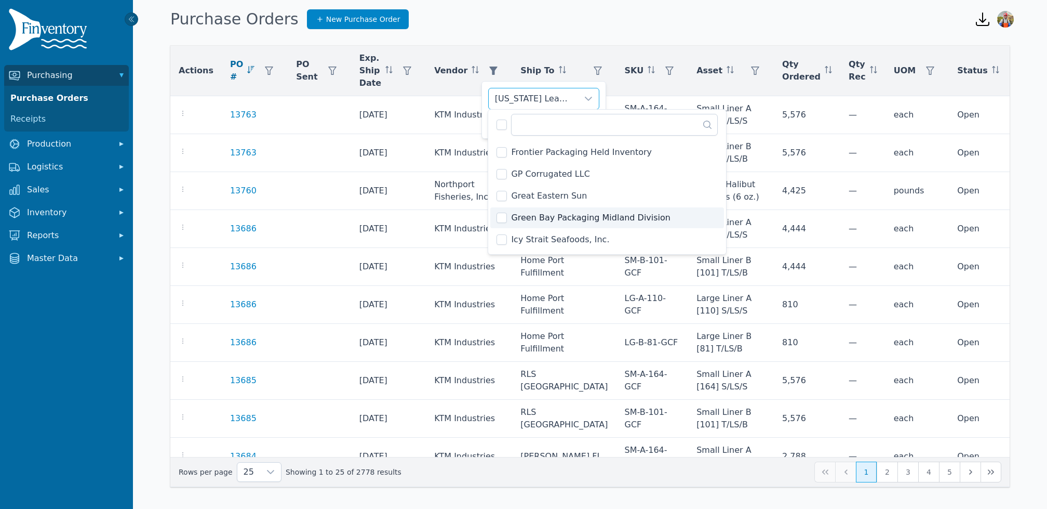
scroll to position [655, 0]
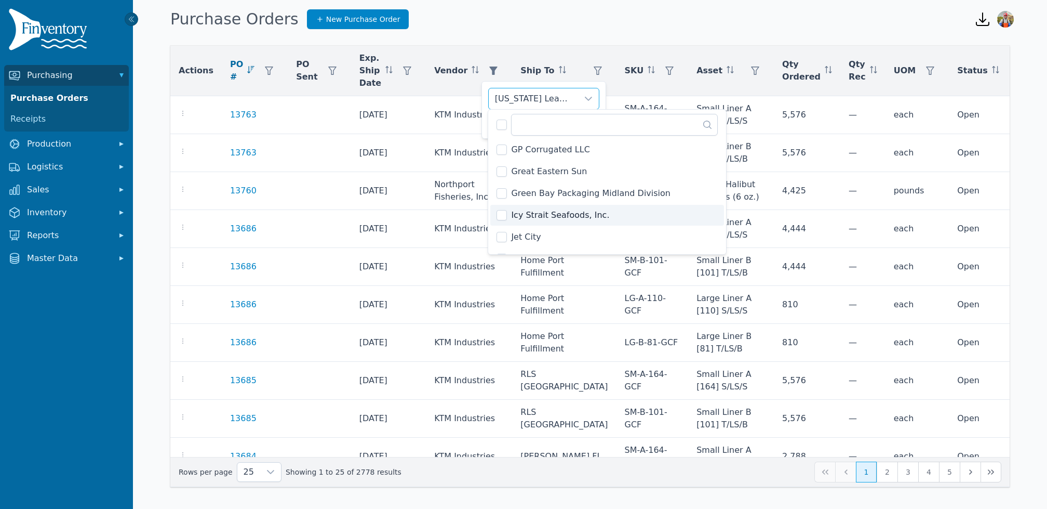
click at [606, 210] on li "Icy Strait Seafoods, Inc." at bounding box center [607, 215] width 234 height 21
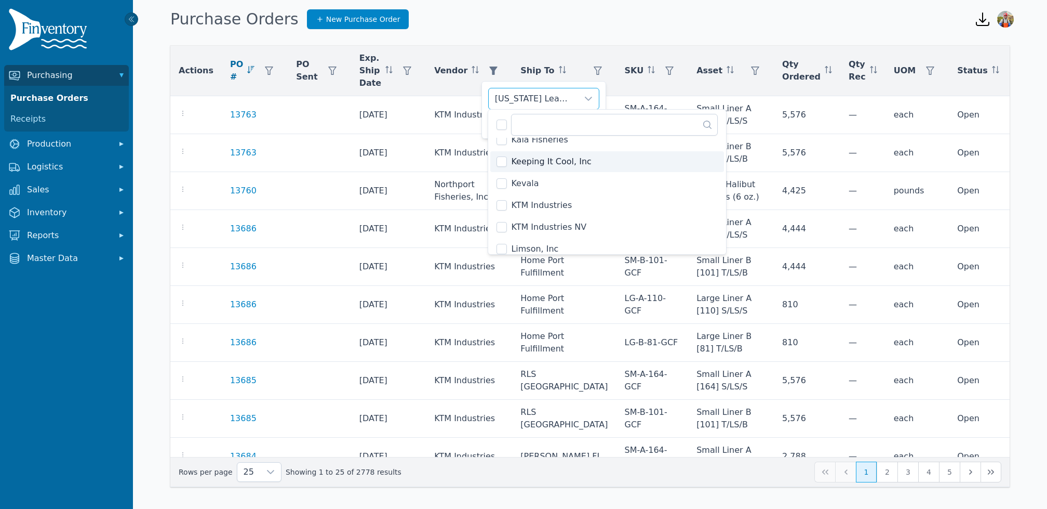
scroll to position [766, 0]
click at [590, 145] on li "Kaia Fisheries" at bounding box center [607, 148] width 234 height 21
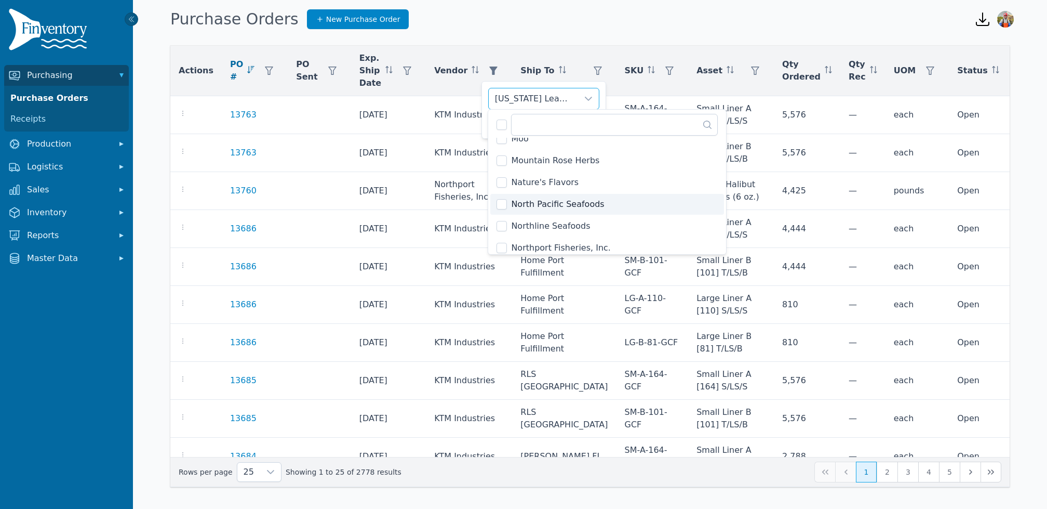
click at [605, 201] on li "North Pacific Seafoods" at bounding box center [607, 204] width 234 height 21
click at [606, 231] on li "Northline Seafoods" at bounding box center [607, 226] width 234 height 21
click at [607, 241] on li "Northport Fisheries, Inc." at bounding box center [607, 243] width 234 height 21
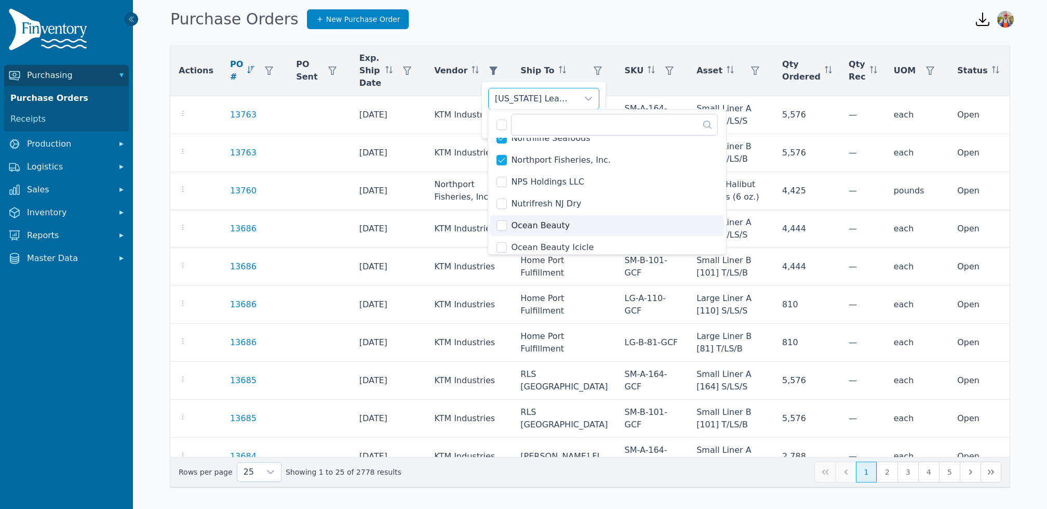
scroll to position [1066, 0]
click at [591, 222] on li "Ocean Beauty" at bounding box center [607, 218] width 234 height 21
click at [594, 240] on li "Ocean Beauty Icicle" at bounding box center [607, 240] width 234 height 21
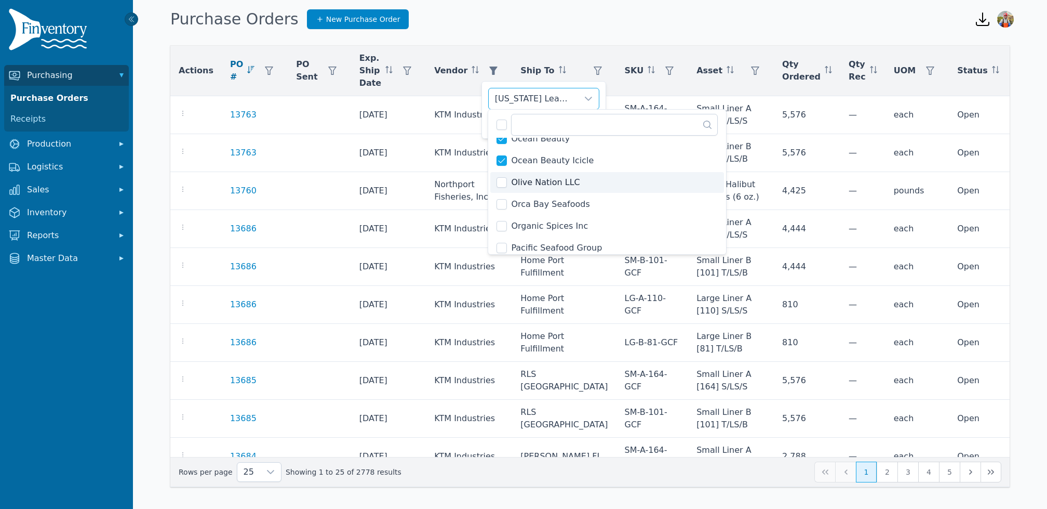
scroll to position [1162, 0]
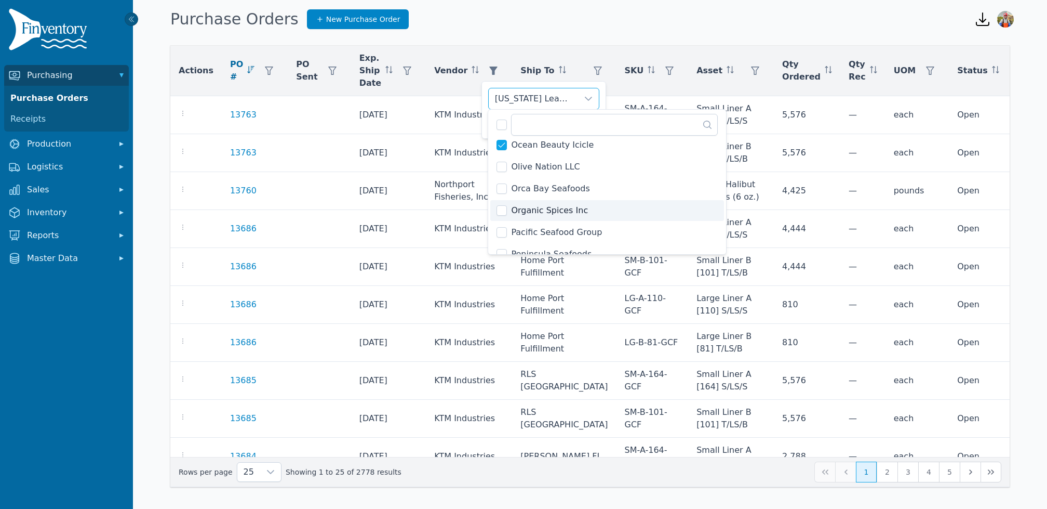
click at [590, 201] on li "Organic Spices Inc" at bounding box center [607, 210] width 234 height 21
click at [590, 194] on li "Orca Bay Seafoods" at bounding box center [607, 188] width 234 height 21
click at [589, 207] on li "Organic Spices Inc" at bounding box center [607, 210] width 234 height 21
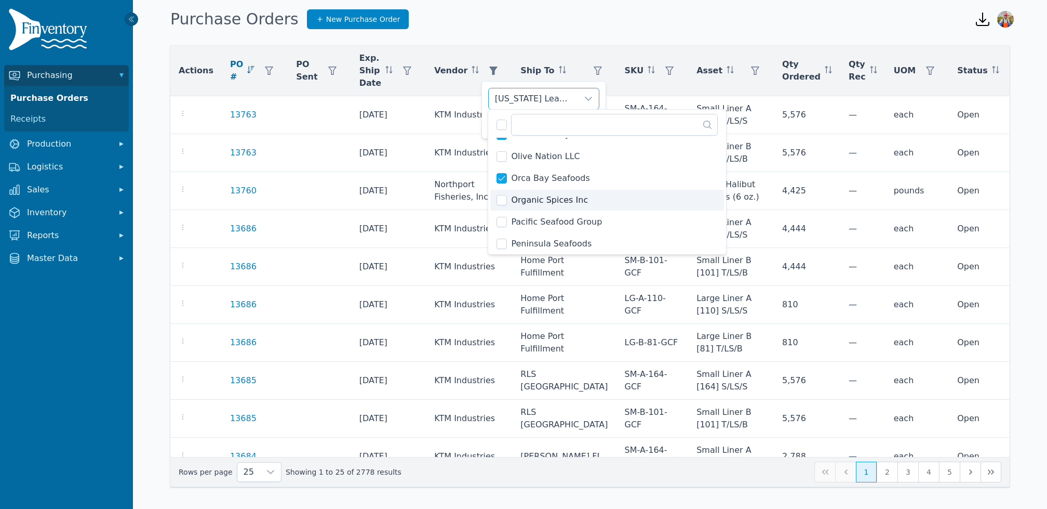
scroll to position [1184, 0]
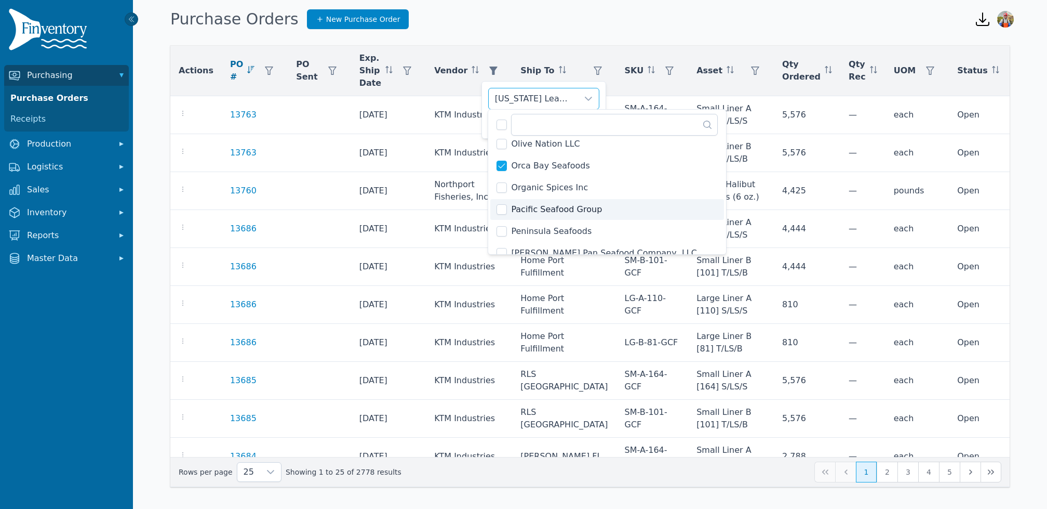
click at [595, 209] on li "Pacific Seafood Group" at bounding box center [607, 209] width 234 height 21
click at [598, 232] on li "Peninsula Seafoods" at bounding box center [607, 231] width 234 height 21
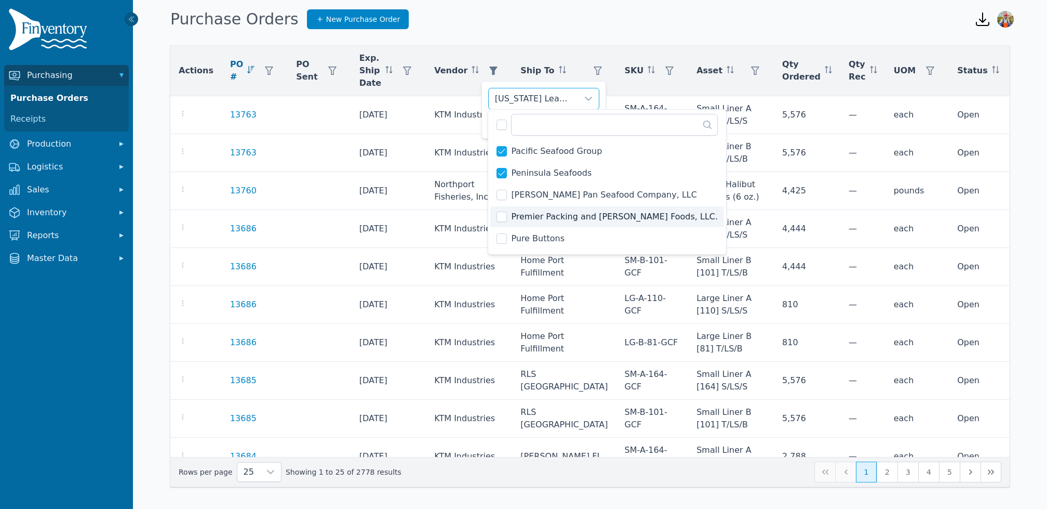
click at [600, 223] on li "Premier Packing and [PERSON_NAME] Foods, LLC." at bounding box center [607, 216] width 234 height 21
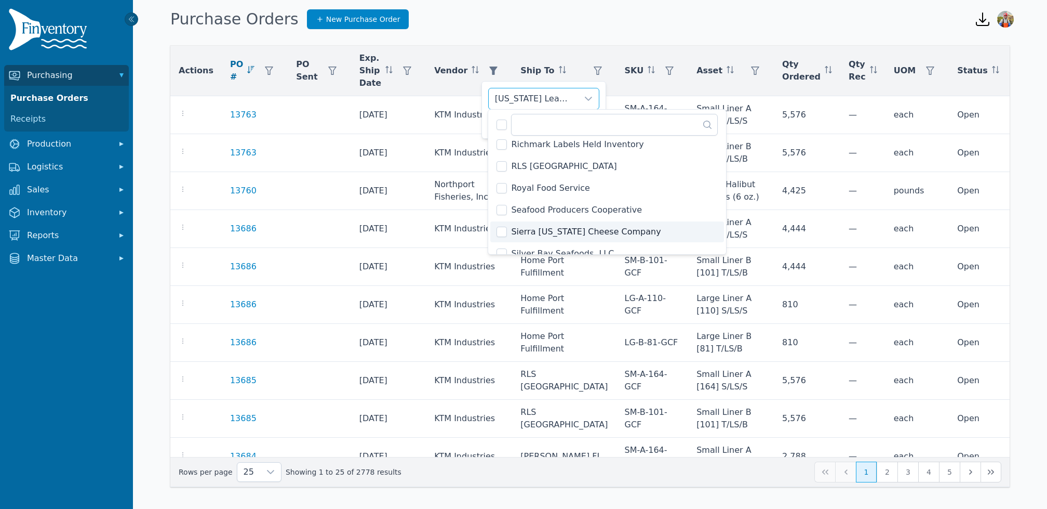
scroll to position [1391, 0]
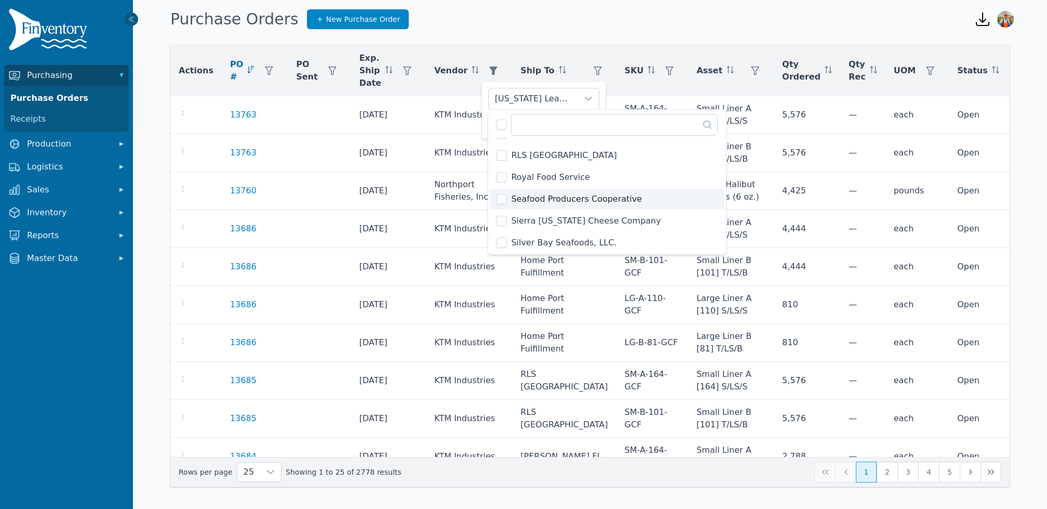
click at [637, 199] on li "Seafood Producers Cooperative" at bounding box center [607, 199] width 234 height 21
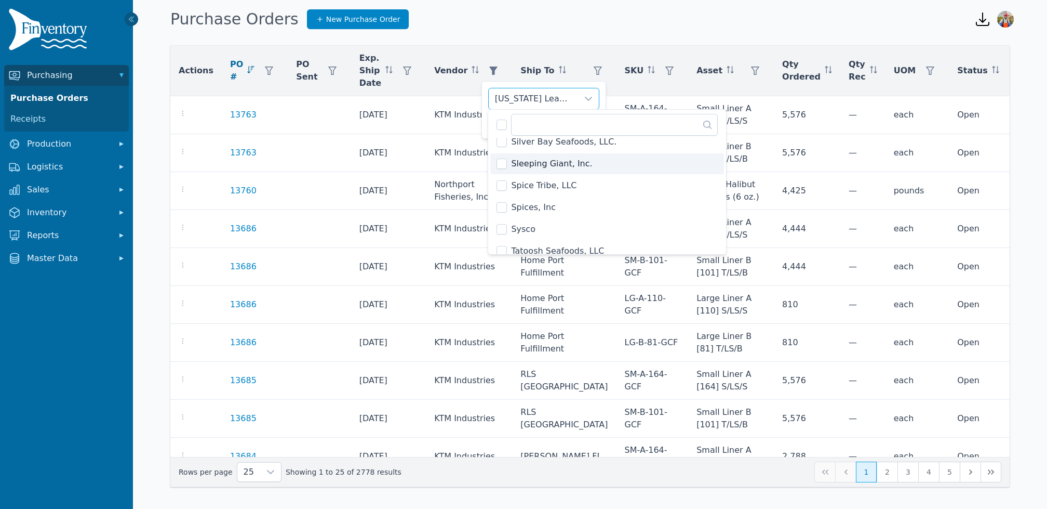
scroll to position [1486, 0]
click at [644, 144] on li "Silver Bay Seafoods, LLC." at bounding box center [607, 148] width 234 height 21
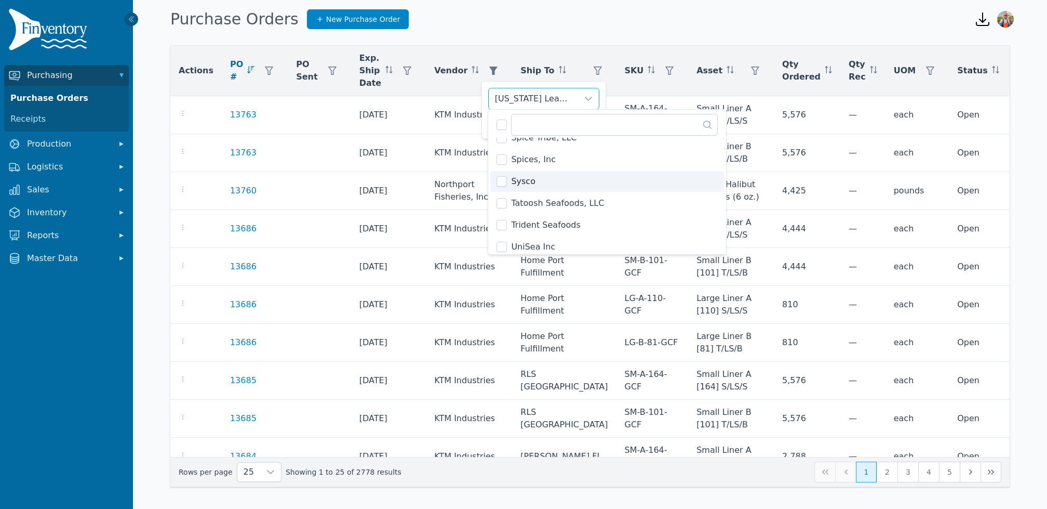
scroll to position [1567, 0]
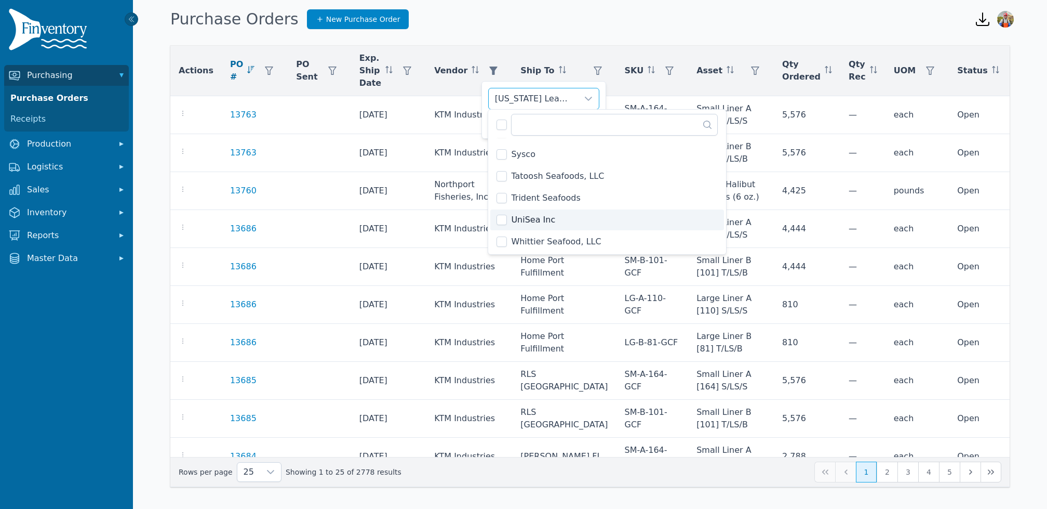
click at [635, 204] on li "Trident Seafoods" at bounding box center [607, 198] width 234 height 21
click at [639, 218] on li "UniSea Inc" at bounding box center [607, 219] width 234 height 21
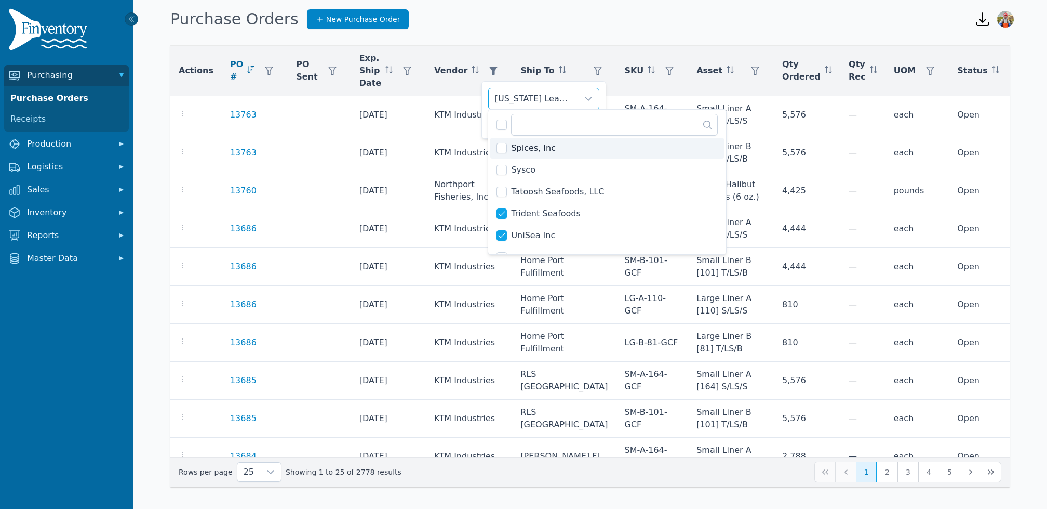
click at [484, 118] on div "[US_STATE] Leader, [US_STATE] Weathervane Seafoods LLC, Canadian Fishing Compan…" at bounding box center [544, 110] width 125 height 58
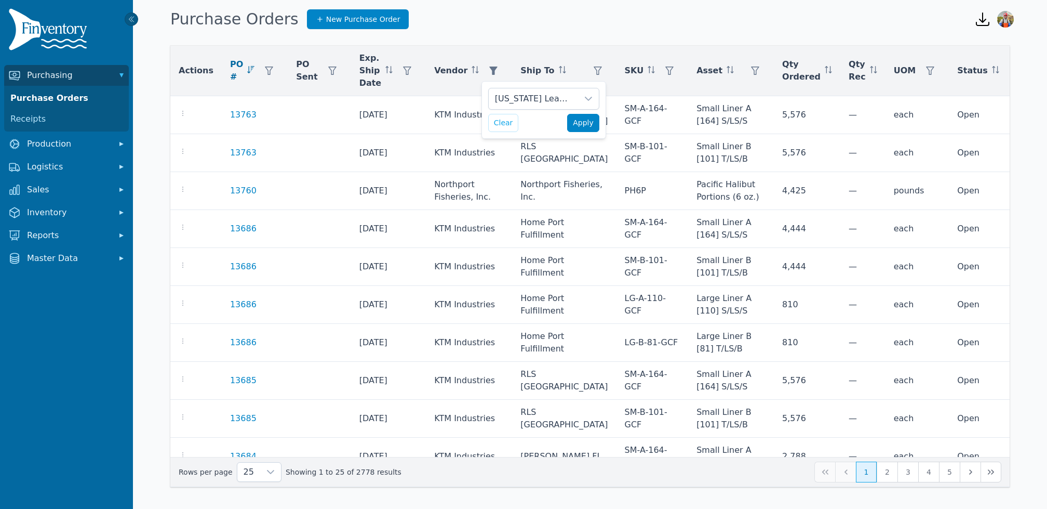
click at [582, 126] on span "Apply" at bounding box center [583, 122] width 21 height 11
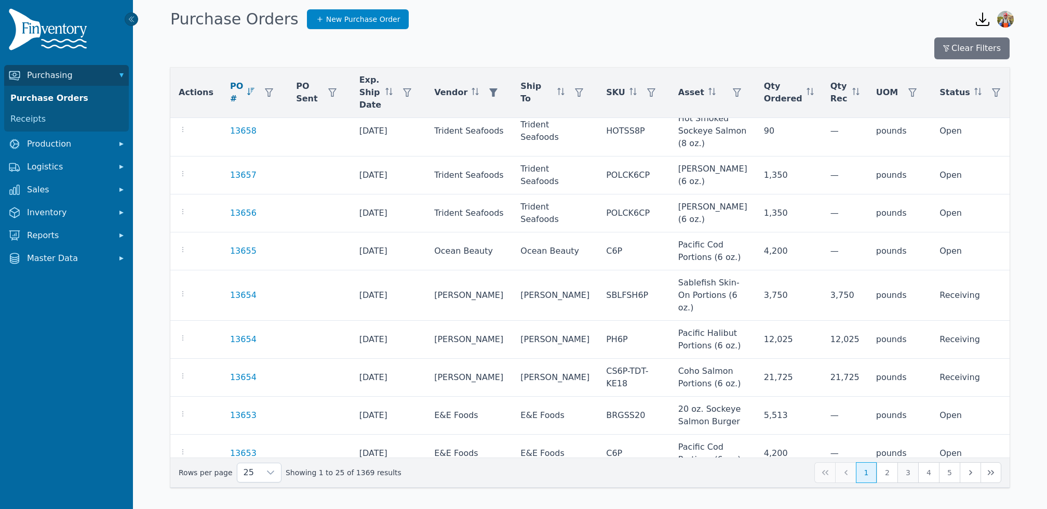
scroll to position [654, 0]
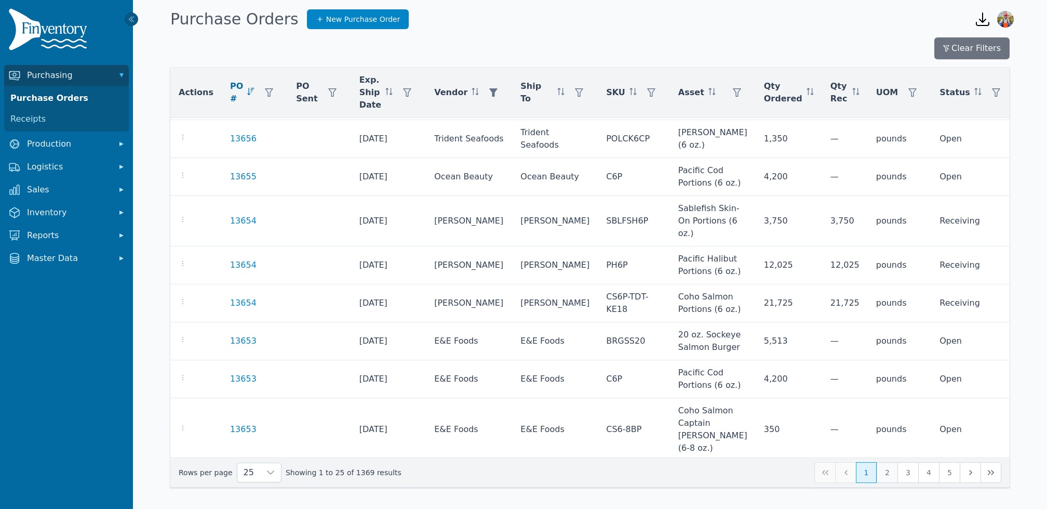
click at [882, 475] on button "2" at bounding box center [887, 472] width 21 height 21
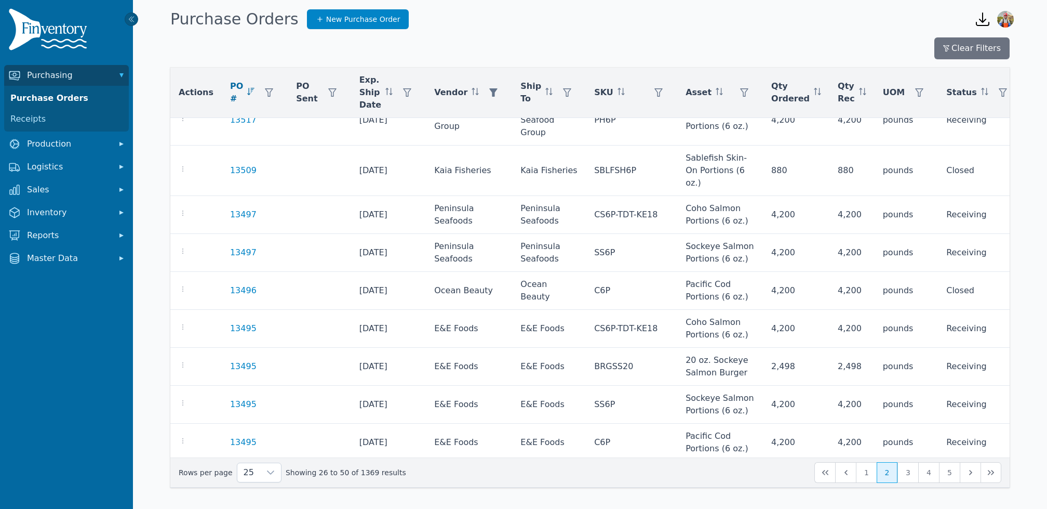
scroll to position [642, 0]
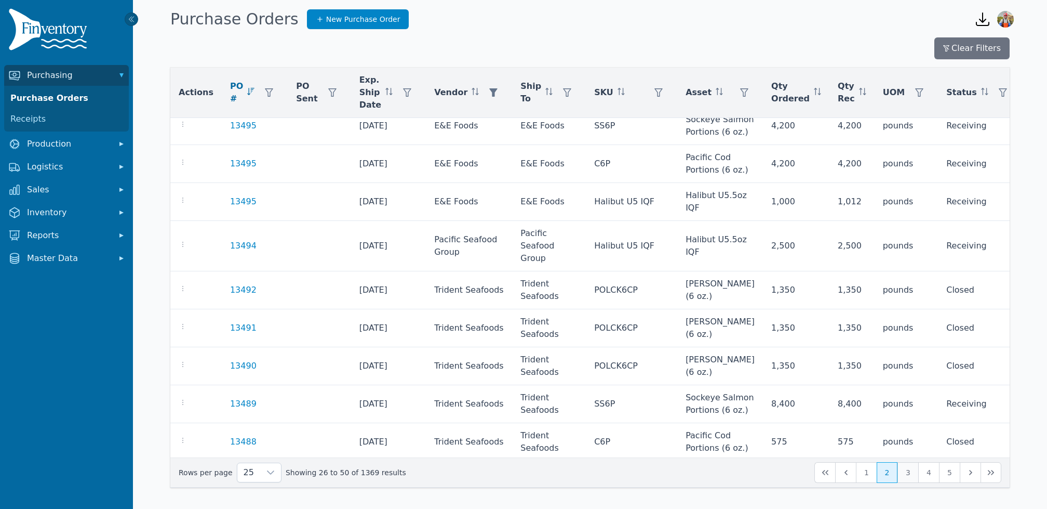
click at [913, 473] on button "3" at bounding box center [908, 472] width 21 height 21
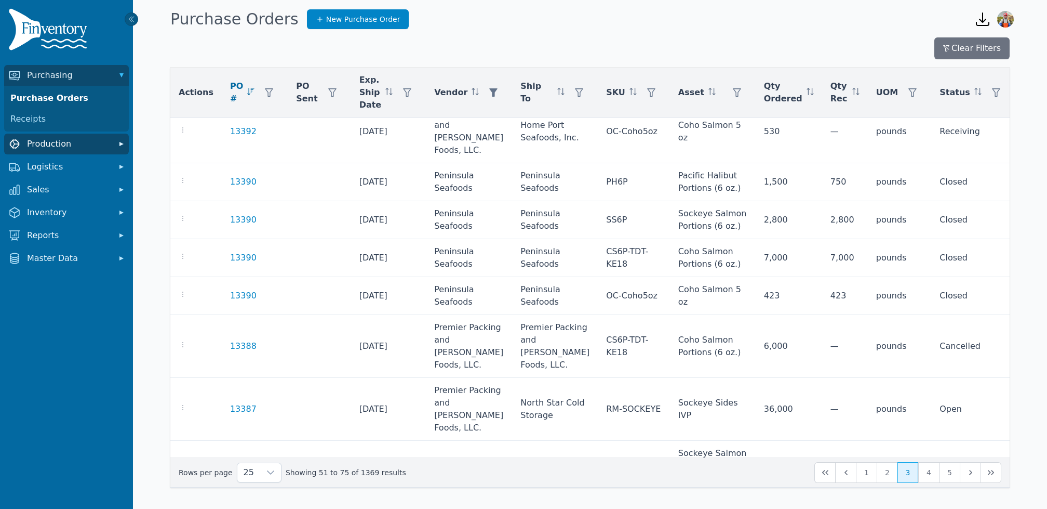
scroll to position [156, 0]
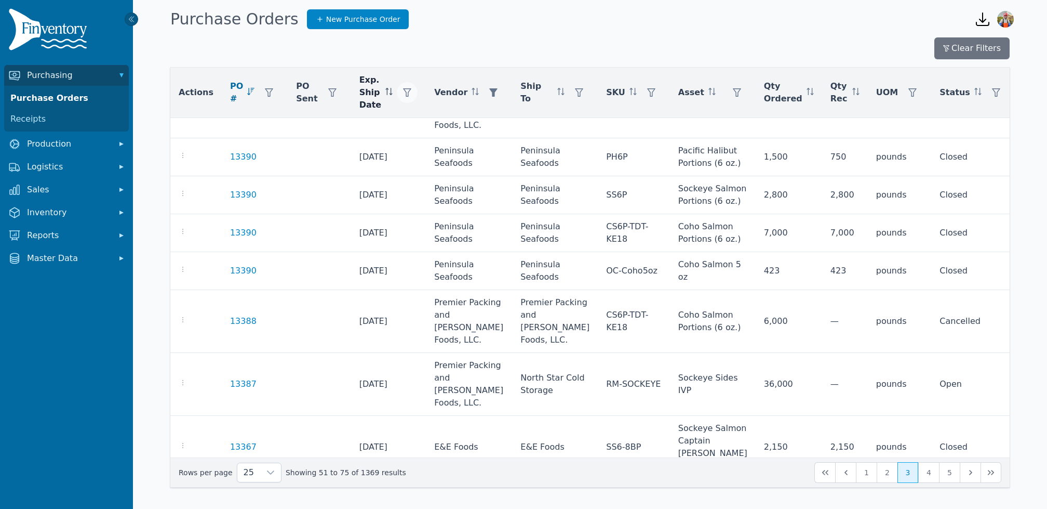
click at [403, 92] on icon "button" at bounding box center [407, 92] width 8 height 8
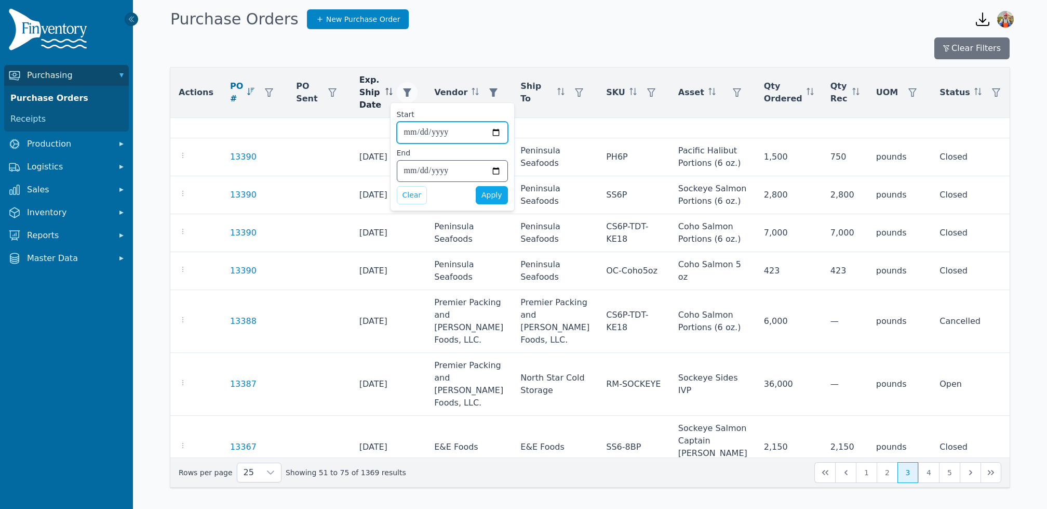
type input "**********"
click at [411, 172] on input "End" at bounding box center [452, 171] width 110 height 21
type input "**********"
click at [492, 191] on span "Apply" at bounding box center [492, 195] width 21 height 11
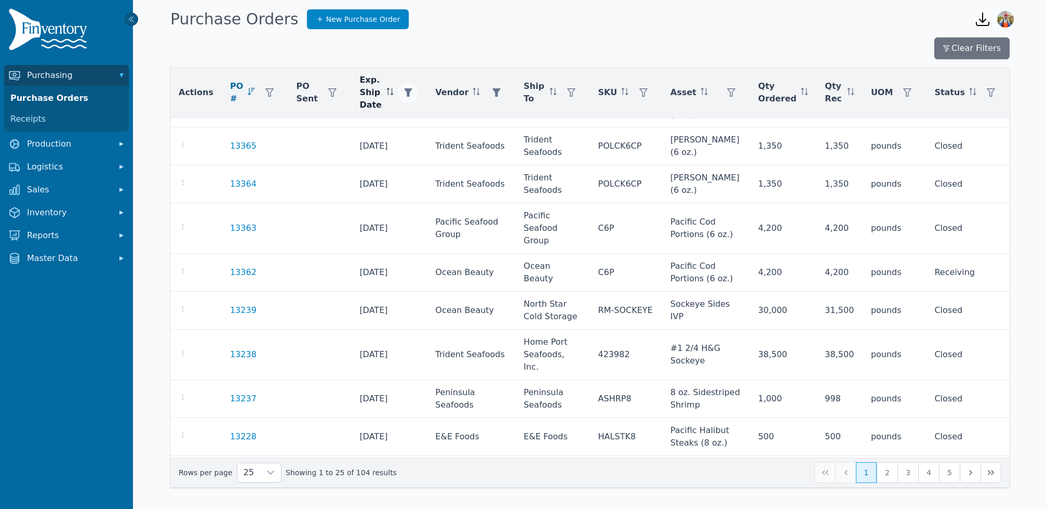
scroll to position [667, 0]
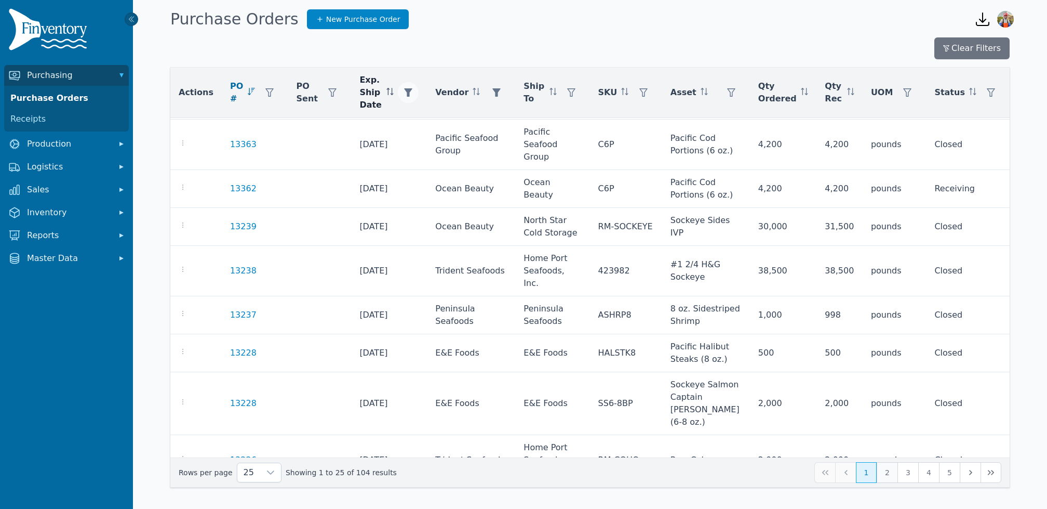
click at [881, 470] on button "2" at bounding box center [887, 472] width 21 height 21
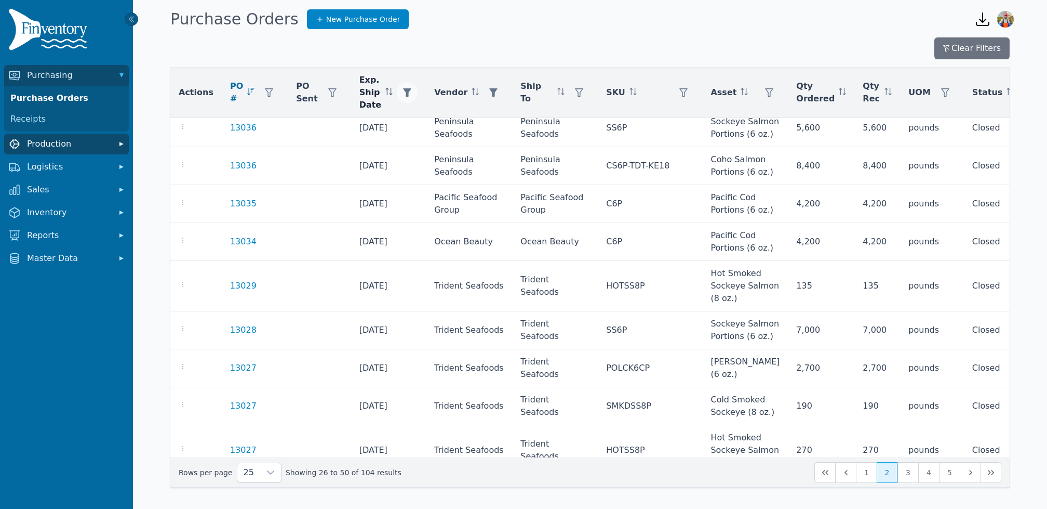
scroll to position [654, 0]
click at [910, 474] on button "3" at bounding box center [908, 472] width 21 height 21
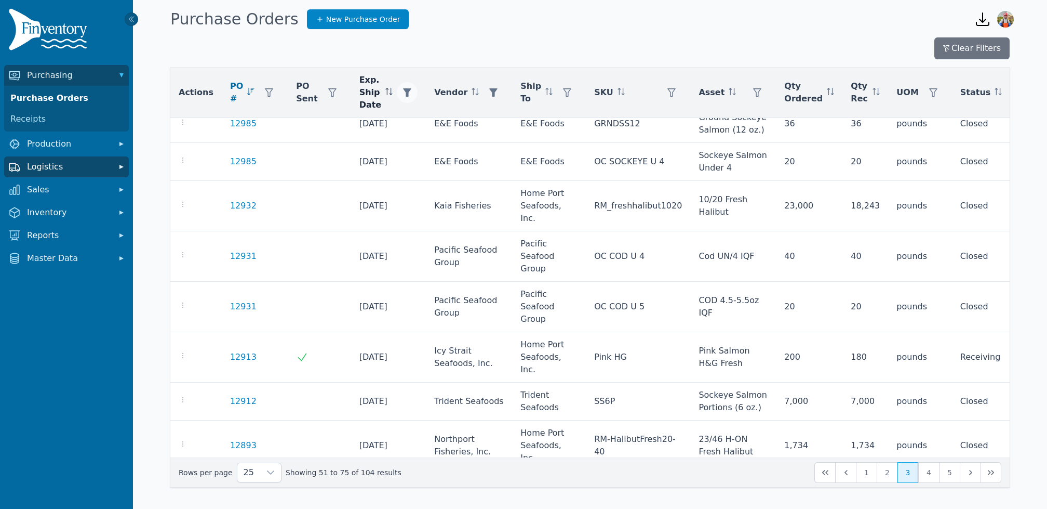
scroll to position [704, 0]
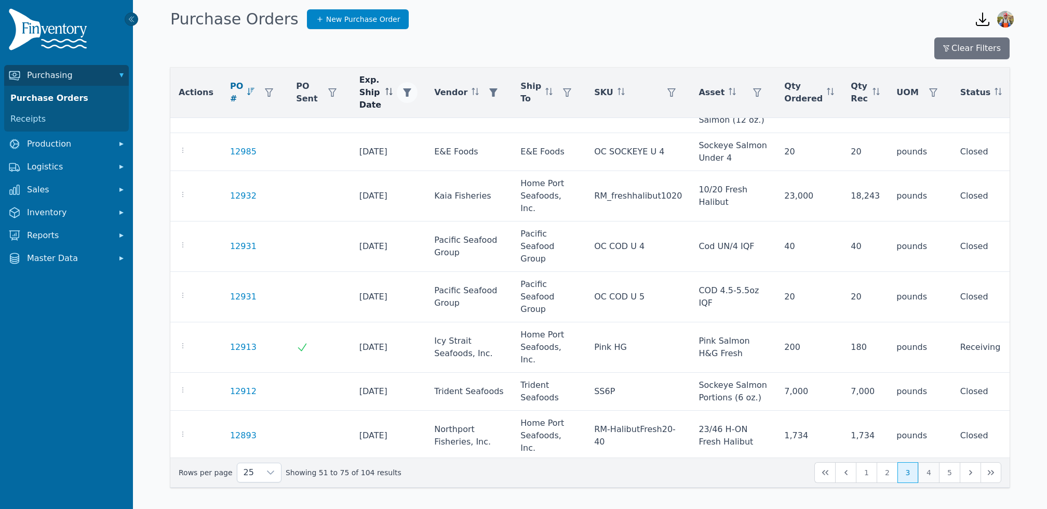
click at [931, 469] on button "4" at bounding box center [928, 472] width 21 height 21
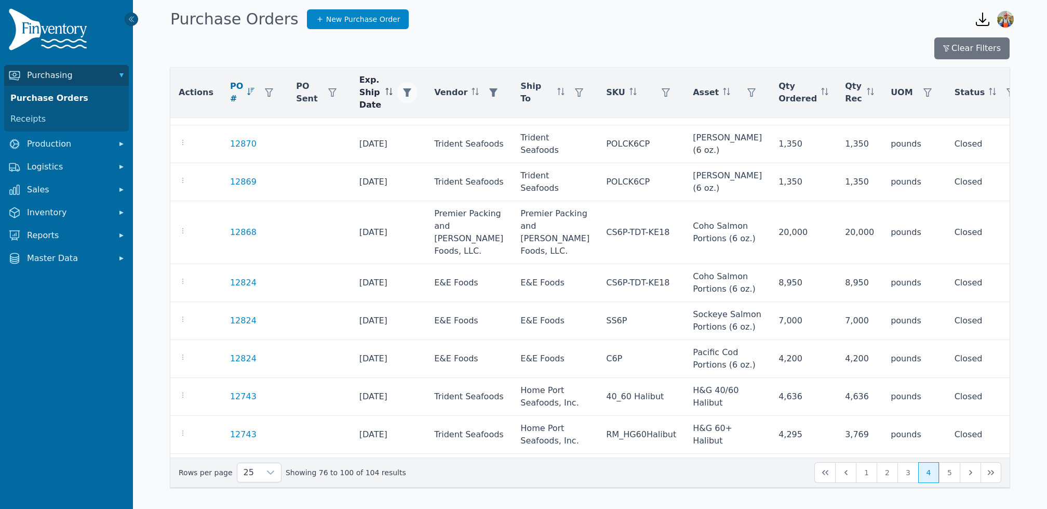
scroll to position [529, 0]
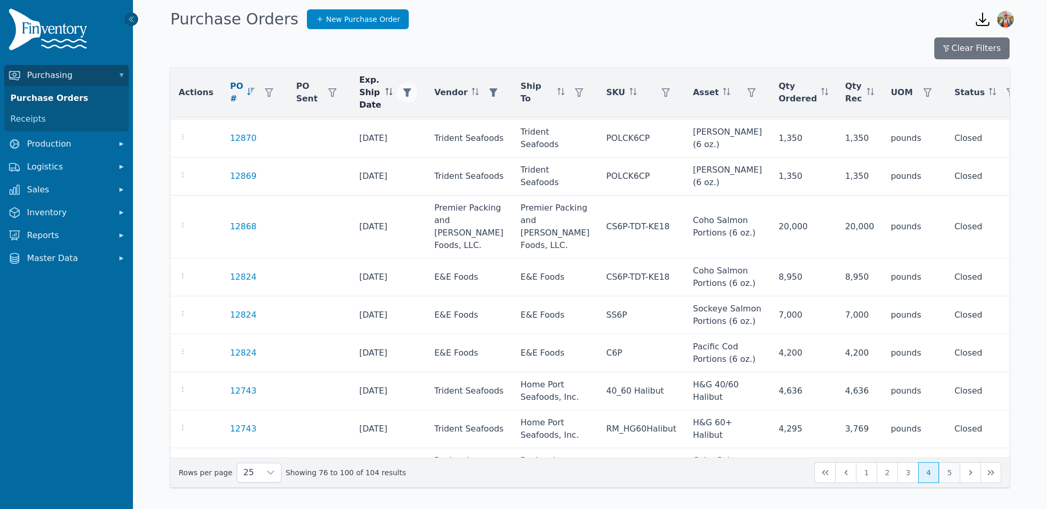
click at [950, 474] on button "5" at bounding box center [949, 472] width 21 height 21
